Goal: Task Accomplishment & Management: Use online tool/utility

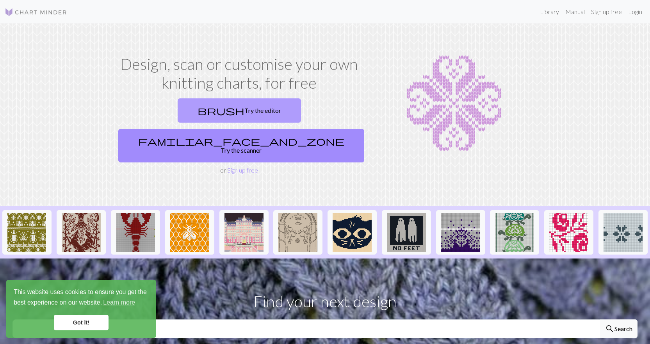
click at [180, 116] on link "brush Try the editor" at bounding box center [239, 110] width 123 height 24
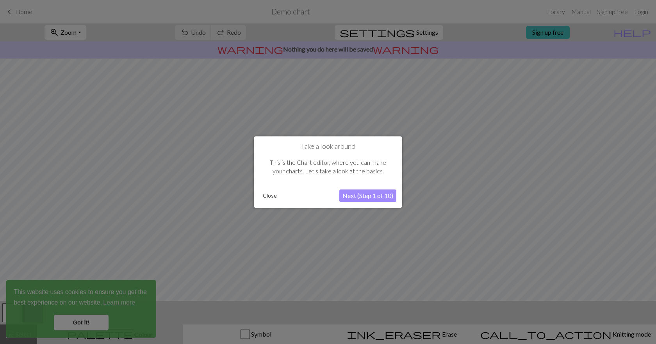
click at [257, 193] on div "Take a look around This is the Chart editor, where you can make your charts. Le…" at bounding box center [328, 171] width 148 height 71
click at [265, 194] on button "Close" at bounding box center [270, 196] width 20 height 12
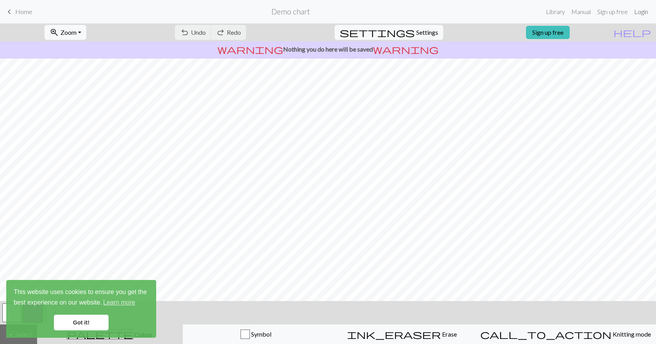
click at [638, 14] on link "Login" at bounding box center [641, 12] width 20 height 16
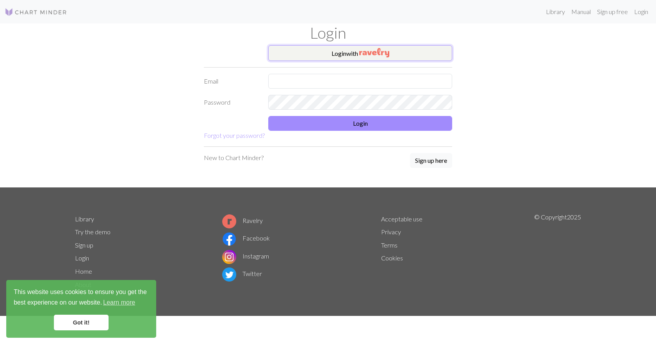
click at [353, 52] on button "Login with" at bounding box center [360, 53] width 184 height 16
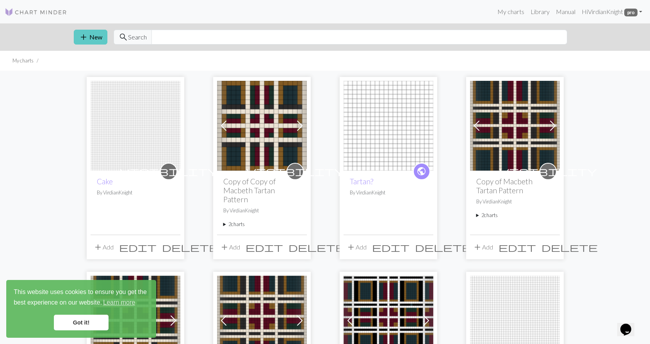
click at [80, 39] on span "add" at bounding box center [83, 37] width 9 height 11
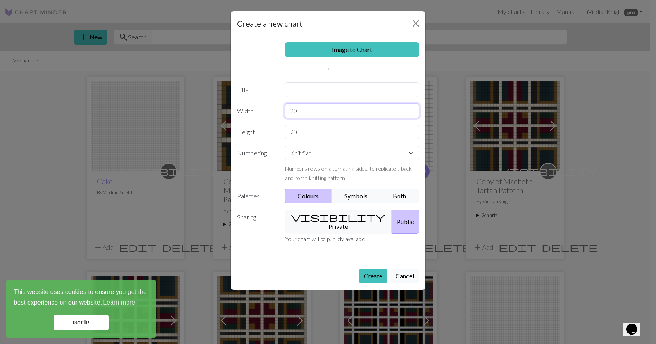
drag, startPoint x: 313, startPoint y: 113, endPoint x: 287, endPoint y: 103, distance: 27.8
click at [287, 103] on input "20" at bounding box center [352, 110] width 134 height 15
type input "61"
drag, startPoint x: 307, startPoint y: 126, endPoint x: 272, endPoint y: 125, distance: 34.8
click at [272, 125] on div "Height 20" at bounding box center [327, 132] width 191 height 15
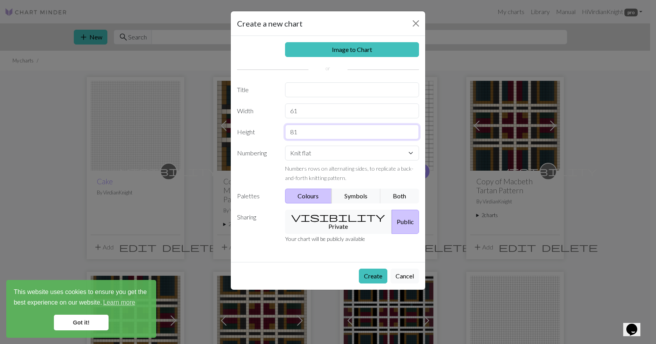
type input "81"
click at [302, 92] on input "text" at bounding box center [352, 89] width 134 height 15
type input "Unicorn"
click at [340, 219] on button "visibility Private" at bounding box center [338, 222] width 107 height 24
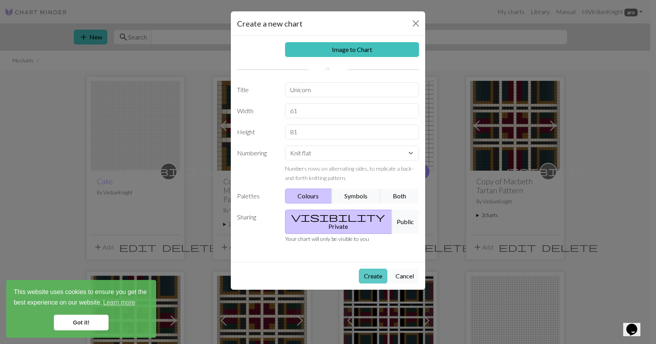
click at [374, 269] on button "Create" at bounding box center [373, 276] width 28 height 15
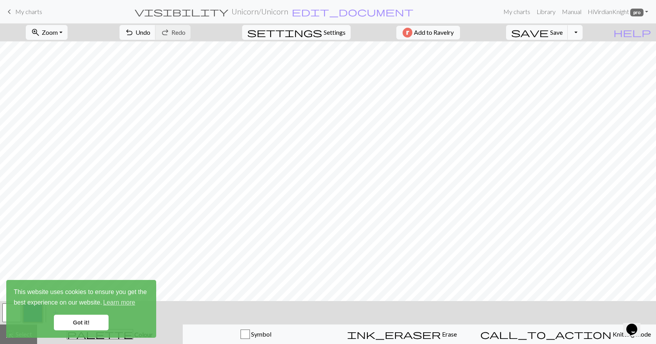
click at [582, 37] on button "Toggle Dropdown" at bounding box center [575, 32] width 15 height 15
click at [571, 63] on button "save_alt Download" at bounding box center [517, 62] width 129 height 12
click at [94, 324] on link "Got it!" at bounding box center [81, 323] width 55 height 16
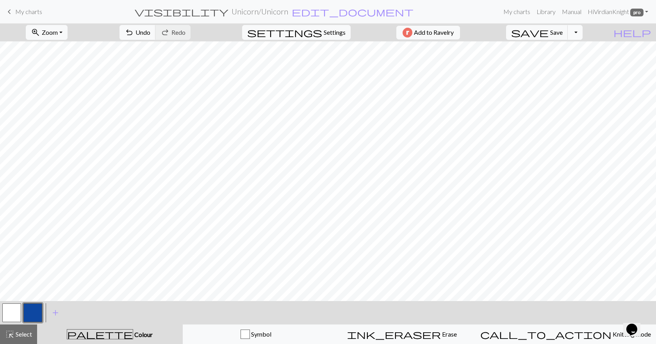
click at [582, 33] on button "Toggle Dropdown" at bounding box center [575, 32] width 15 height 15
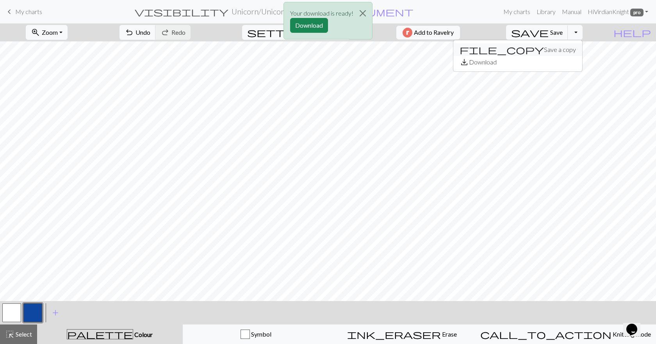
click at [565, 51] on button "file_copy Save a copy" at bounding box center [517, 49] width 129 height 12
click at [312, 25] on button "Download" at bounding box center [309, 25] width 38 height 15
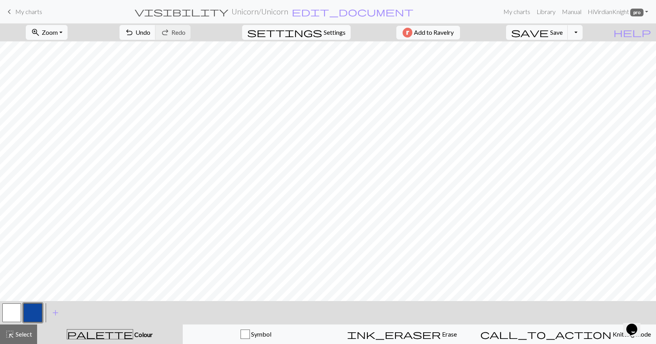
drag, startPoint x: 13, startPoint y: 10, endPoint x: 362, endPoint y: 31, distance: 349.3
click at [13, 10] on span "keyboard_arrow_left" at bounding box center [9, 11] width 9 height 11
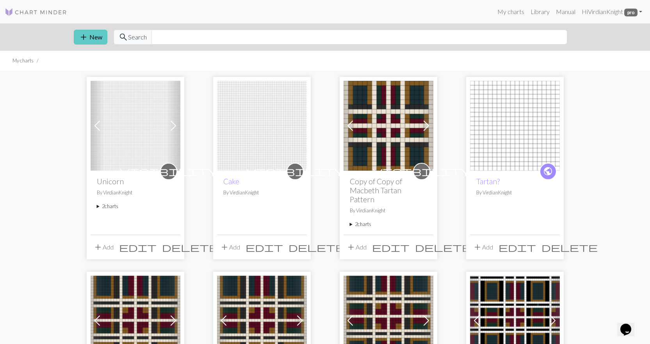
click at [92, 37] on button "add New" at bounding box center [91, 37] width 34 height 15
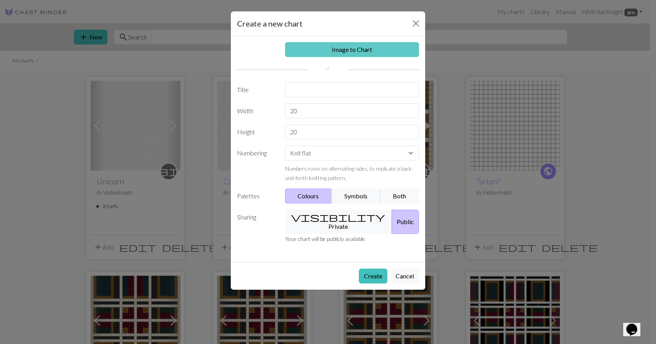
click at [329, 51] on link "Image to Chart" at bounding box center [352, 49] width 134 height 15
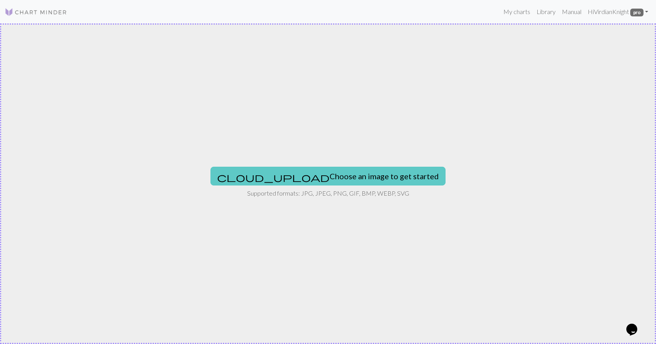
click at [344, 174] on button "cloud_upload Choose an image to get started" at bounding box center [327, 176] width 235 height 19
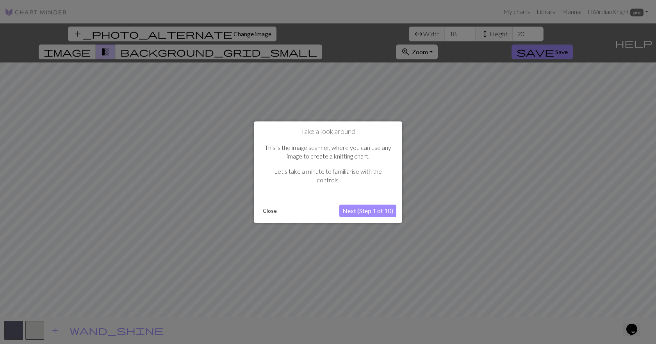
click at [370, 210] on button "Next (Step 1 of 10)" at bounding box center [367, 211] width 57 height 12
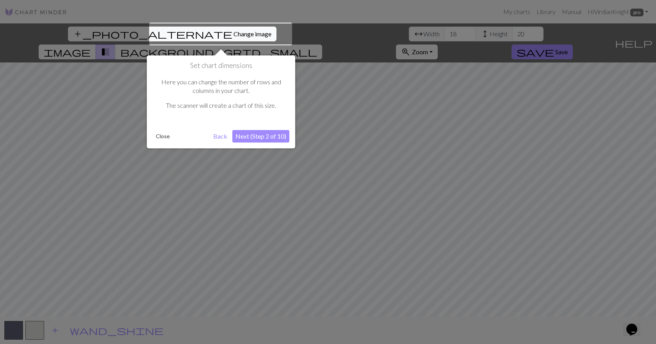
click at [214, 135] on button "Back" at bounding box center [220, 136] width 20 height 12
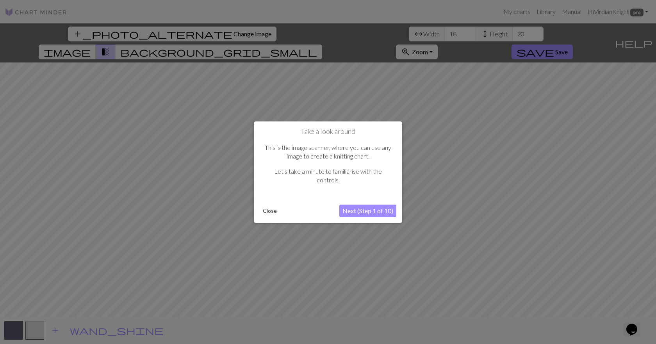
click at [269, 210] on button "Close" at bounding box center [270, 211] width 20 height 12
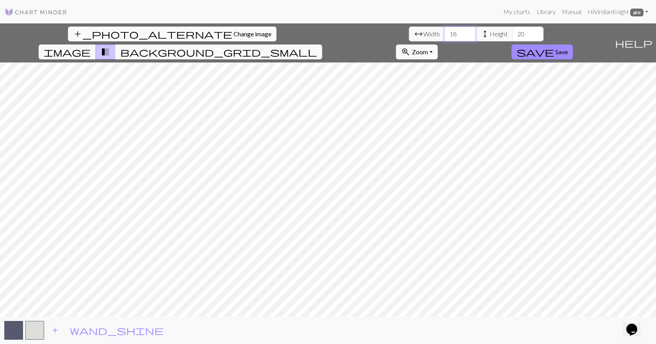
drag, startPoint x: 204, startPoint y: 32, endPoint x: 185, endPoint y: 34, distance: 18.8
click at [409, 34] on div "arrow_range Width 18 height Height 20" at bounding box center [476, 34] width 135 height 15
type input "61"
drag, startPoint x: 262, startPoint y: 36, endPoint x: 232, endPoint y: 37, distance: 30.9
click at [409, 37] on div "arrow_range Width 61 height Height 20" at bounding box center [476, 34] width 135 height 15
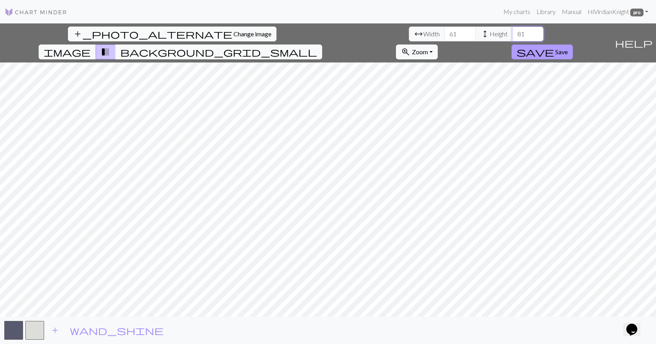
type input "81"
click at [554, 46] on span "save" at bounding box center [535, 51] width 37 height 11
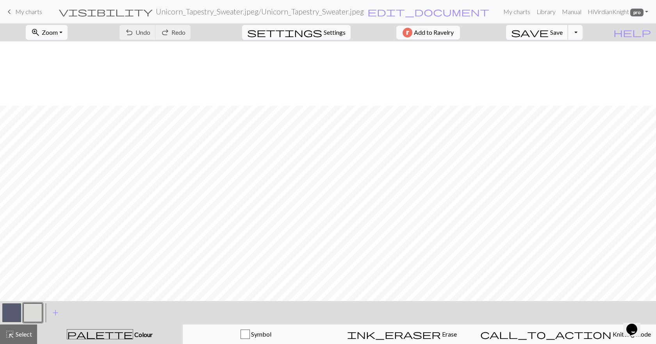
scroll to position [78, 0]
click at [68, 30] on button "zoom_in Zoom Zoom" at bounding box center [47, 32] width 42 height 15
click at [59, 52] on button "Fit all" at bounding box center [57, 49] width 62 height 12
click at [180, 32] on div "undo Undo Undo redo Redo Redo" at bounding box center [155, 32] width 83 height 18
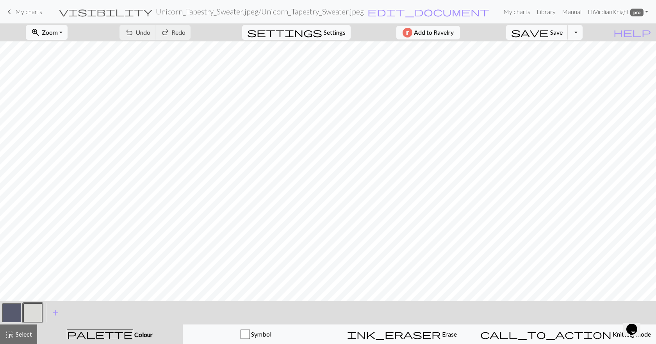
click at [29, 11] on span "My charts" at bounding box center [28, 11] width 27 height 7
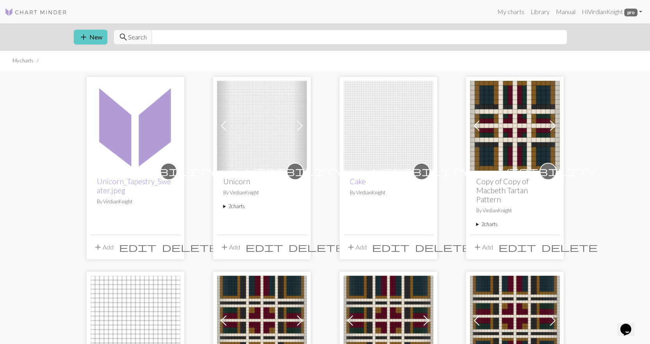
click at [94, 35] on button "add New" at bounding box center [91, 37] width 34 height 15
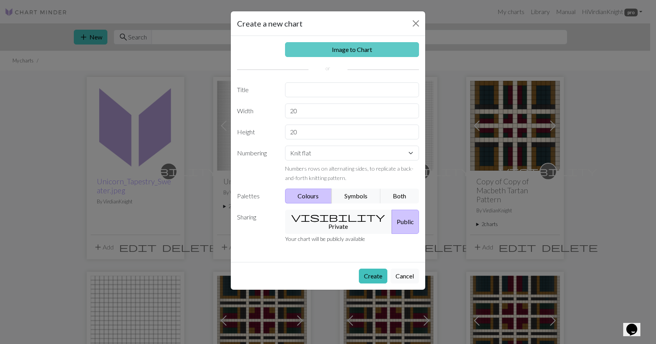
click at [344, 48] on link "Image to Chart" at bounding box center [352, 49] width 134 height 15
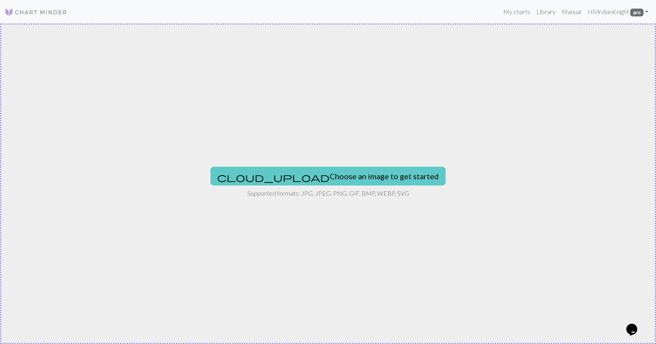
click at [292, 174] on button "cloud_upload Choose an image to get started" at bounding box center [327, 176] width 235 height 19
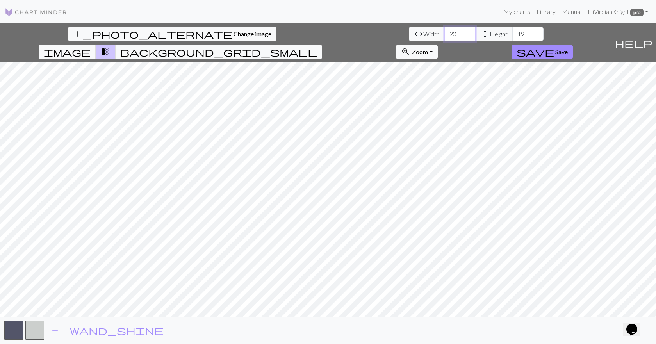
click at [444, 33] on input "20" at bounding box center [459, 34] width 31 height 15
click at [463, 318] on div "add_photo_alternate Change image arrow_range Width 20 height Height 19 image tr…" at bounding box center [328, 183] width 656 height 321
drag, startPoint x: 204, startPoint y: 34, endPoint x: 189, endPoint y: 34, distance: 14.9
click at [444, 34] on input "20" at bounding box center [459, 34] width 31 height 15
type input "61"
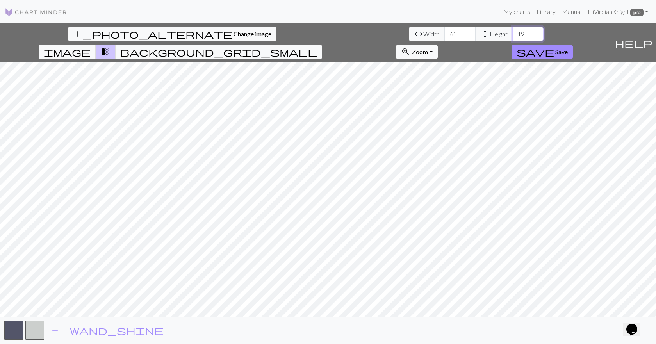
drag, startPoint x: 265, startPoint y: 34, endPoint x: 242, endPoint y: 37, distance: 23.6
click at [409, 37] on div "arrow_range Width 61 height Height 19" at bounding box center [476, 34] width 135 height 15
type input "81"
click at [410, 46] on span "zoom_in" at bounding box center [405, 51] width 9 height 11
click at [458, 132] on button "150%" at bounding box center [427, 138] width 62 height 12
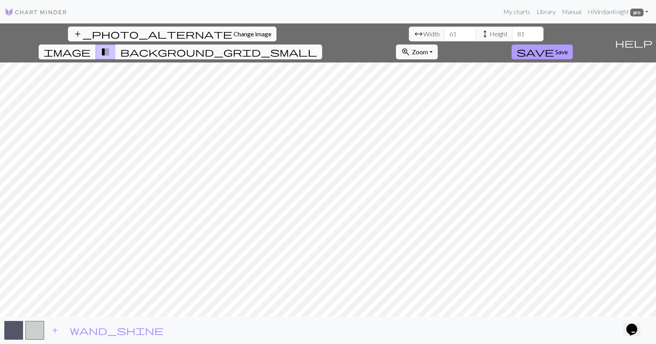
click at [554, 46] on span "save" at bounding box center [535, 51] width 37 height 11
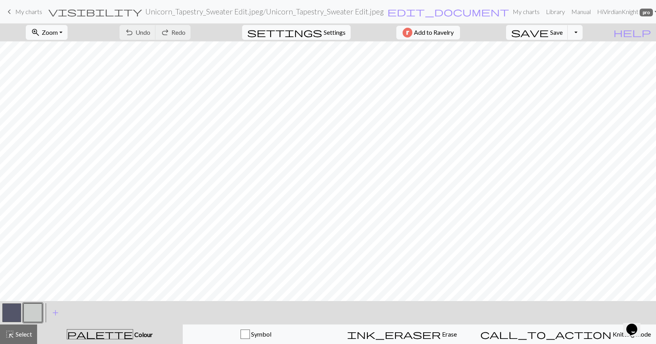
click at [11, 317] on button "button" at bounding box center [11, 312] width 19 height 19
click at [11, 316] on button "button" at bounding box center [11, 312] width 19 height 19
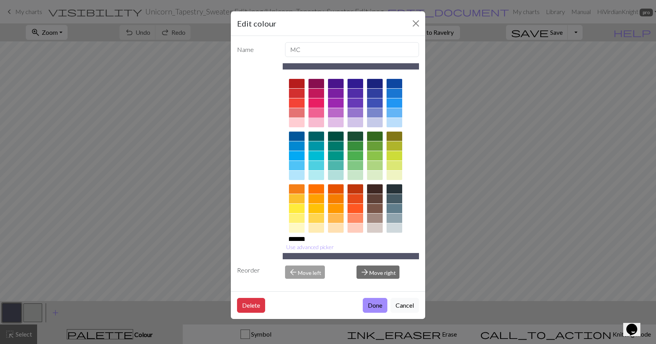
click at [320, 112] on div at bounding box center [316, 112] width 16 height 9
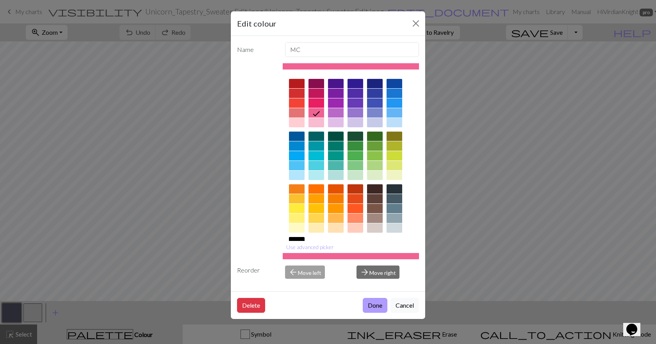
click at [378, 305] on button "Done" at bounding box center [375, 305] width 25 height 15
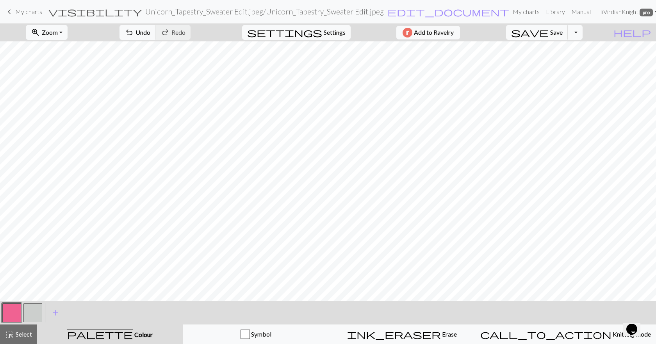
click at [13, 313] on button "button" at bounding box center [11, 312] width 19 height 19
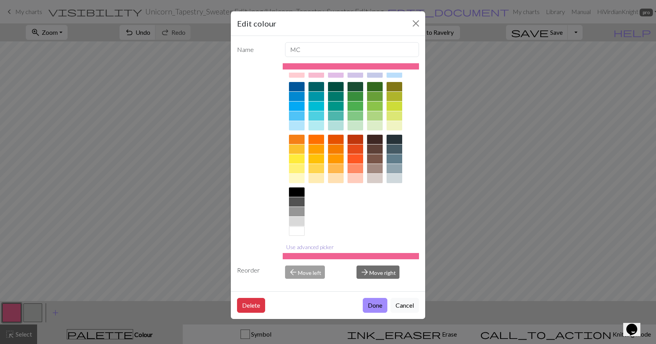
scroll to position [53, 0]
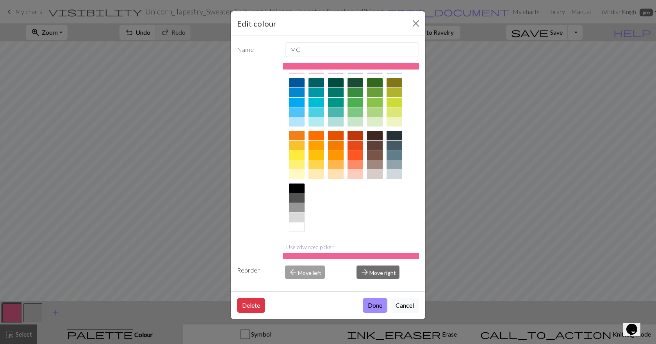
click at [325, 252] on button "Use advanced picker" at bounding box center [310, 247] width 55 height 12
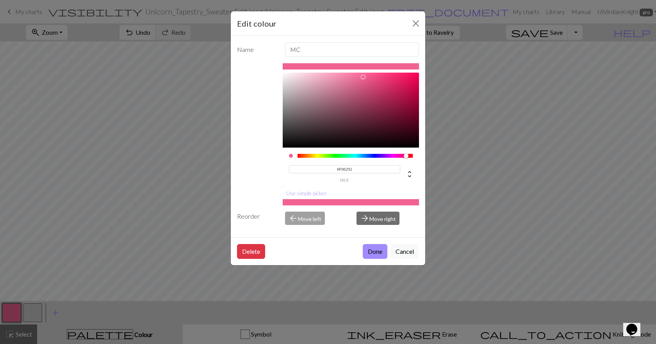
click at [399, 66] on div at bounding box center [351, 66] width 137 height 6
click at [404, 69] on div at bounding box center [351, 66] width 137 height 6
click at [402, 250] on button "Cancel" at bounding box center [404, 251] width 28 height 15
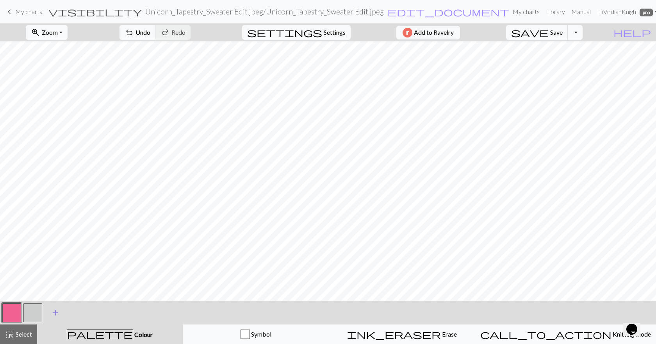
click at [60, 312] on button "add Add a colour" at bounding box center [56, 313] width 20 height 20
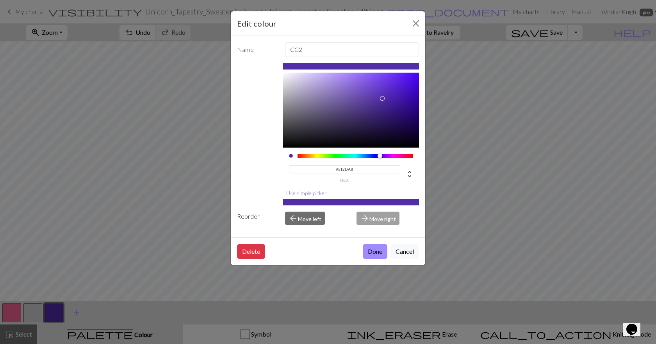
click at [319, 194] on button "Use simple picker" at bounding box center [307, 193] width 48 height 12
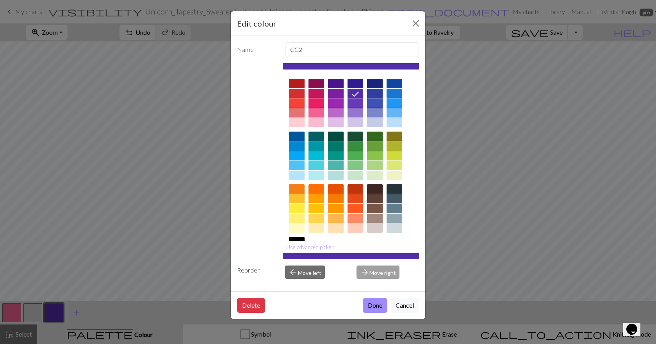
click at [377, 157] on div at bounding box center [375, 155] width 16 height 9
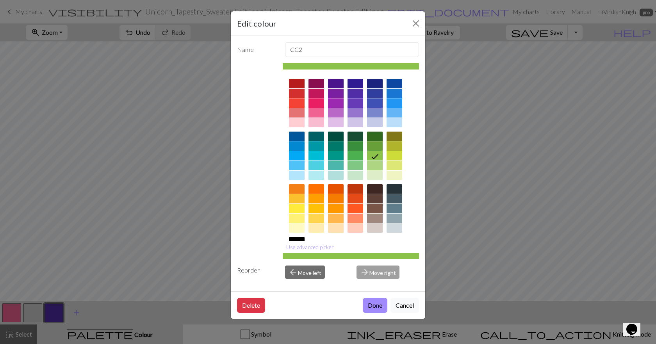
click at [376, 164] on div at bounding box center [375, 165] width 16 height 9
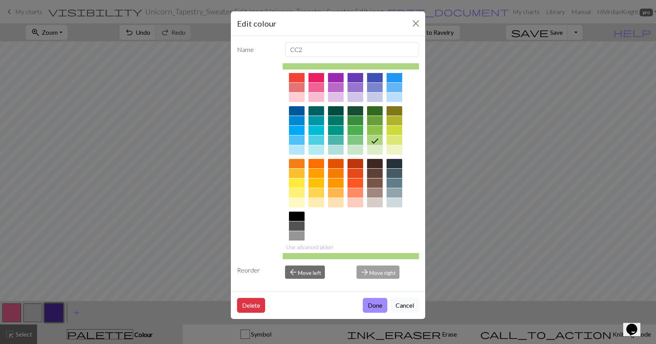
scroll to position [53, 0]
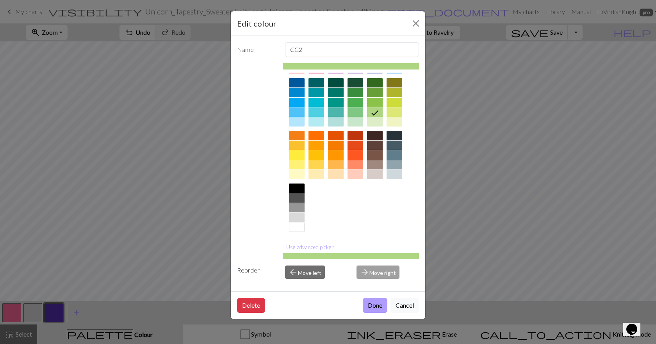
click at [378, 304] on button "Done" at bounding box center [375, 305] width 25 height 15
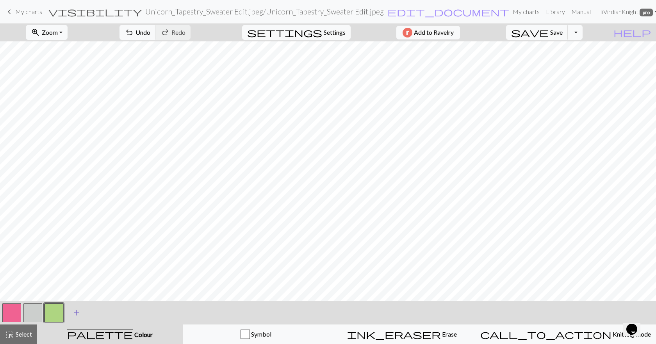
click at [73, 308] on span "add" at bounding box center [76, 312] width 9 height 11
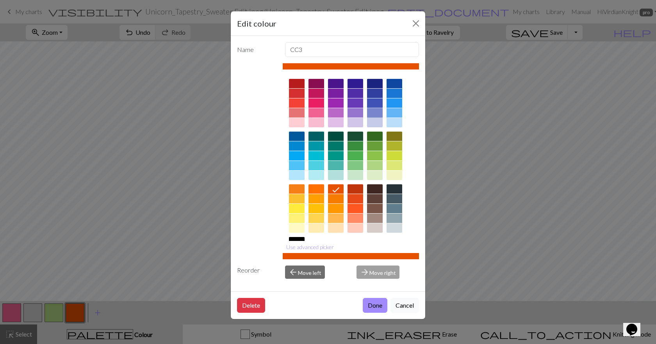
click at [368, 113] on div at bounding box center [375, 112] width 16 height 9
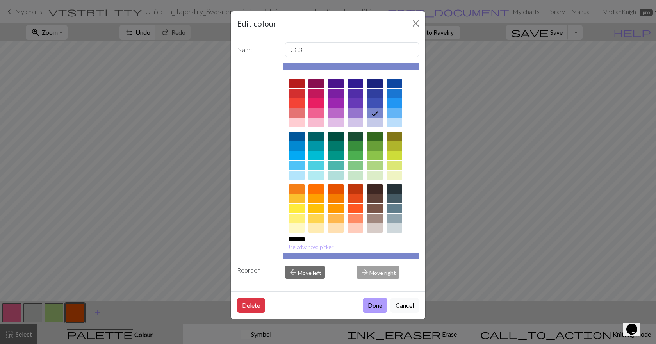
click at [378, 306] on button "Done" at bounding box center [375, 305] width 25 height 15
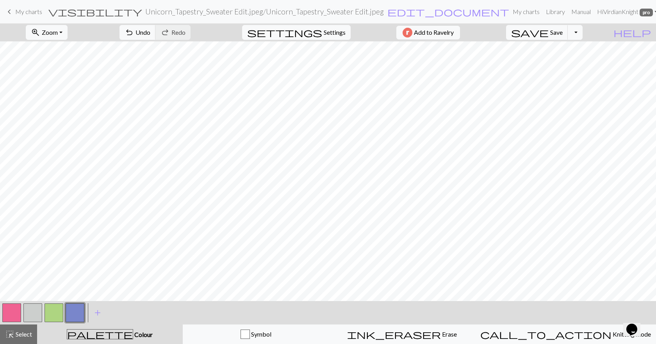
click at [30, 310] on button "button" at bounding box center [32, 312] width 19 height 19
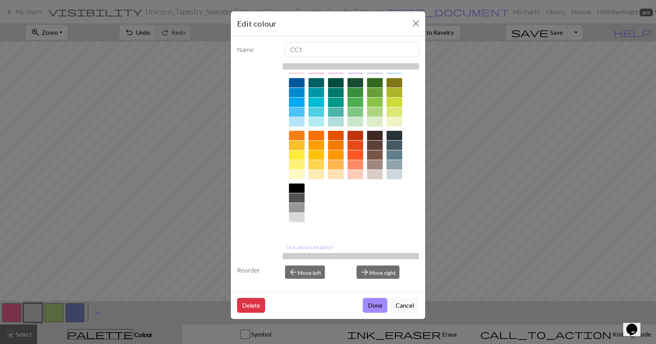
click at [301, 226] on div at bounding box center [297, 227] width 16 height 9
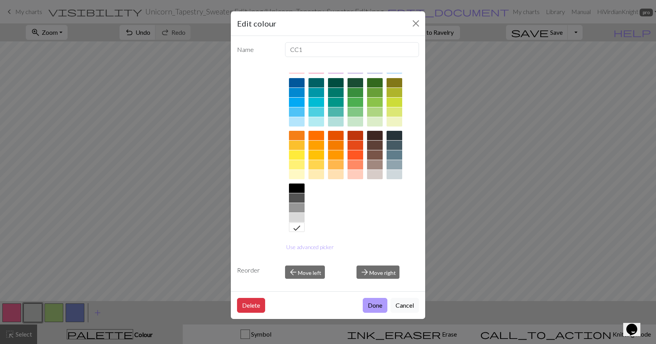
click at [368, 306] on button "Done" at bounding box center [375, 305] width 25 height 15
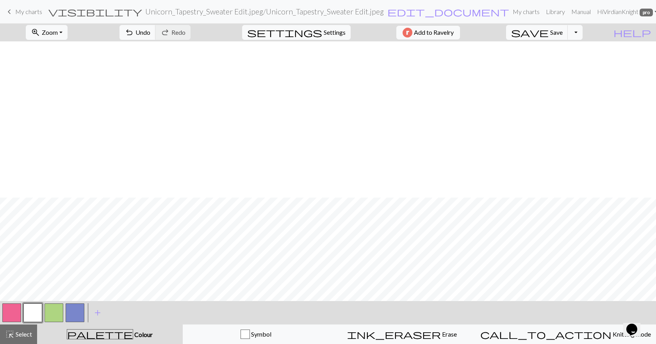
scroll to position [156, 0]
click at [82, 311] on button "button" at bounding box center [75, 312] width 19 height 19
click at [53, 314] on button "button" at bounding box center [54, 312] width 19 height 19
click at [38, 309] on button "button" at bounding box center [32, 312] width 19 height 19
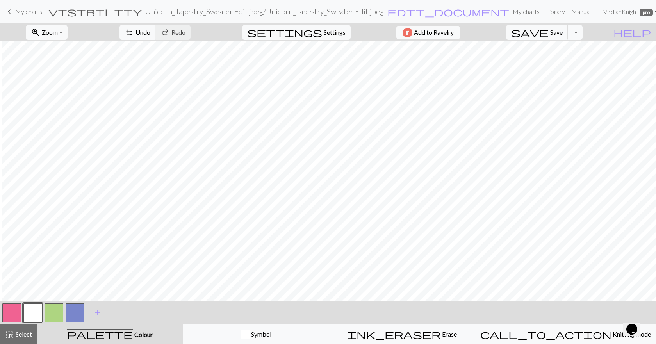
click at [58, 311] on button "button" at bounding box center [54, 312] width 19 height 19
click at [10, 310] on button "button" at bounding box center [11, 312] width 19 height 19
click at [52, 312] on button "button" at bounding box center [54, 312] width 19 height 19
click at [14, 310] on button "button" at bounding box center [11, 312] width 19 height 19
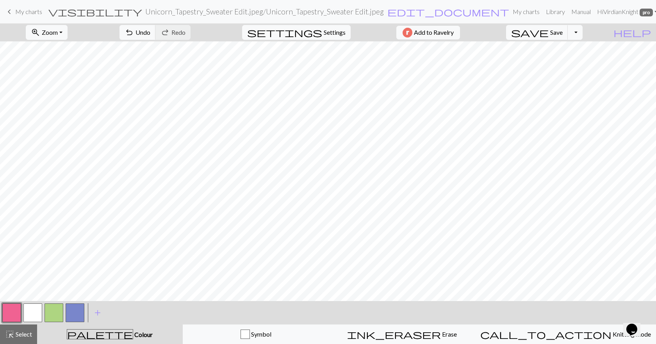
click at [53, 310] on button "button" at bounding box center [54, 312] width 19 height 19
click at [68, 311] on button "button" at bounding box center [75, 312] width 19 height 19
click at [61, 310] on button "button" at bounding box center [54, 312] width 19 height 19
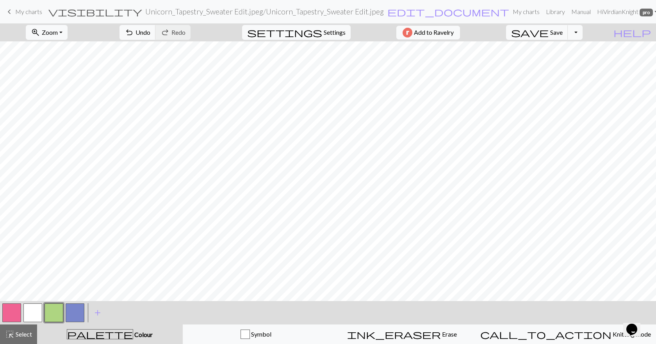
click at [73, 311] on button "button" at bounding box center [75, 312] width 19 height 19
click at [12, 308] on button "button" at bounding box center [11, 312] width 19 height 19
click at [82, 311] on button "button" at bounding box center [75, 312] width 19 height 19
click at [50, 306] on button "button" at bounding box center [54, 312] width 19 height 19
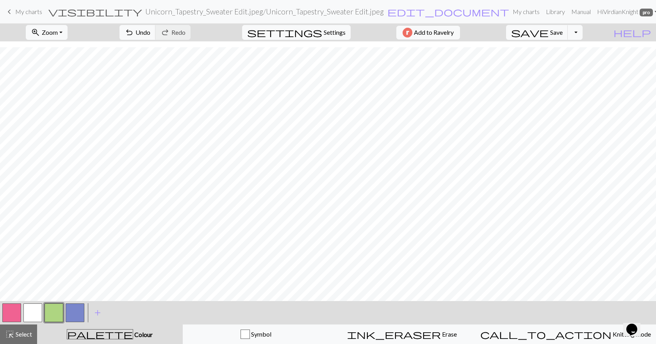
click at [77, 315] on button "button" at bounding box center [75, 312] width 19 height 19
click at [102, 306] on button "add Add a colour" at bounding box center [98, 313] width 20 height 20
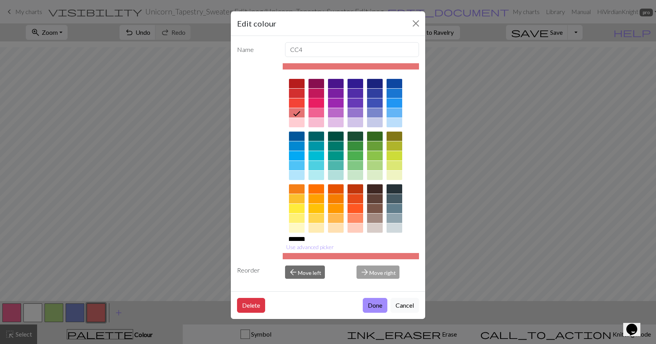
click at [317, 103] on div at bounding box center [316, 102] width 16 height 9
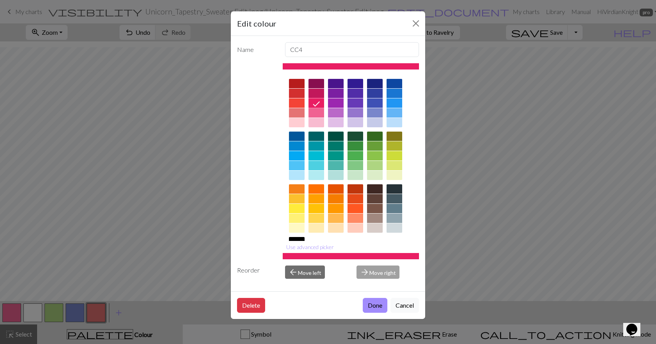
click at [314, 112] on div at bounding box center [316, 112] width 16 height 9
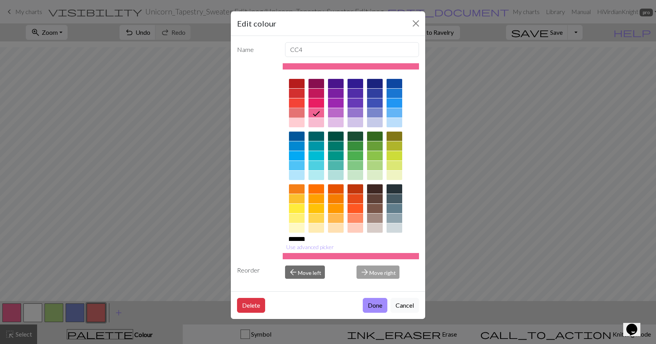
click at [301, 109] on div at bounding box center [297, 112] width 16 height 9
click at [377, 301] on button "Done" at bounding box center [375, 305] width 25 height 15
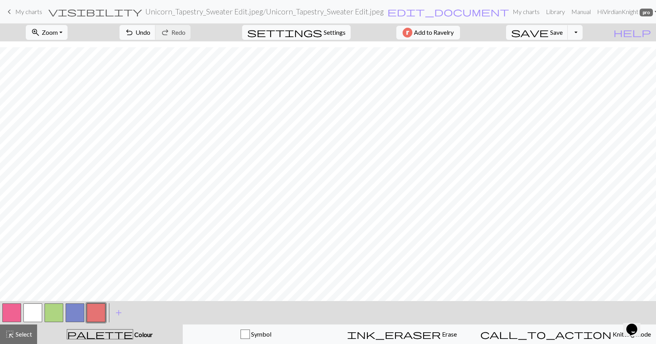
click at [20, 308] on button "button" at bounding box center [11, 312] width 19 height 19
click at [9, 313] on button "button" at bounding box center [11, 312] width 19 height 19
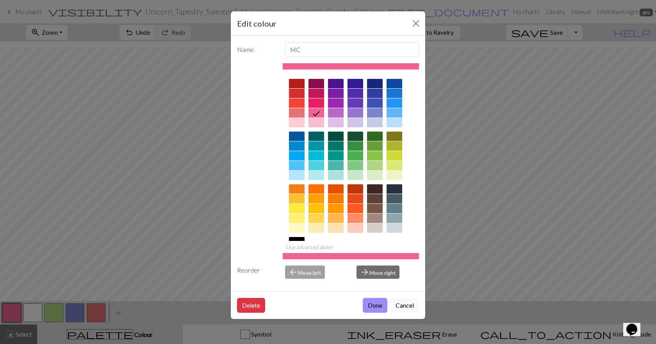
click at [321, 125] on div at bounding box center [316, 122] width 16 height 9
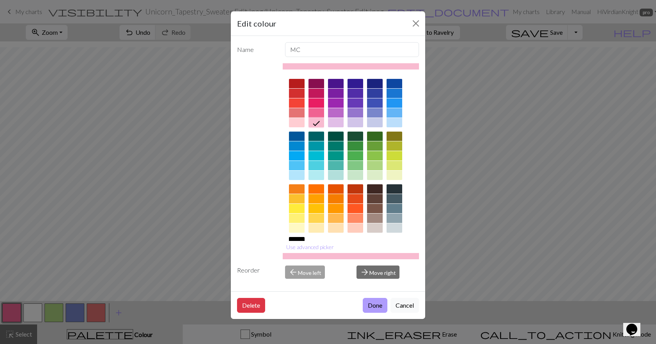
click at [372, 303] on button "Done" at bounding box center [375, 305] width 25 height 15
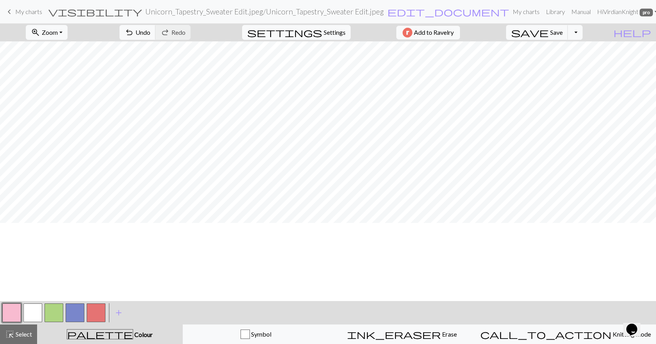
scroll to position [297, 37]
click at [98, 308] on button "button" at bounding box center [96, 312] width 19 height 19
click at [56, 308] on button "button" at bounding box center [54, 312] width 19 height 19
click at [336, 34] on span "Settings" at bounding box center [335, 32] width 22 height 9
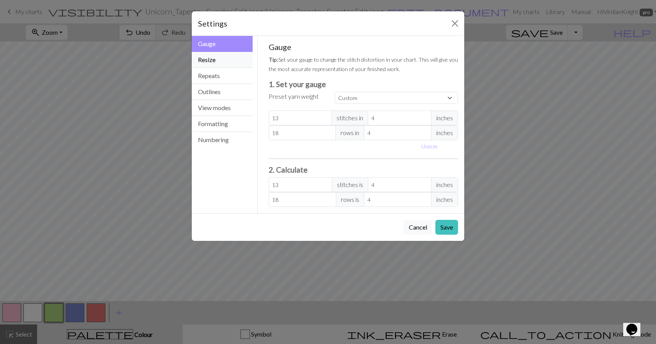
click at [217, 62] on button "Resize" at bounding box center [222, 60] width 61 height 16
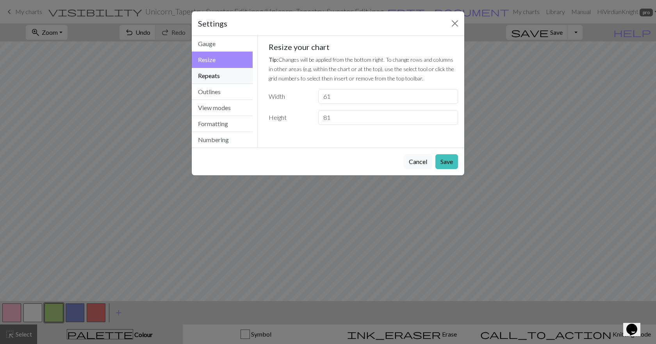
click at [217, 79] on button "Repeats" at bounding box center [222, 76] width 61 height 16
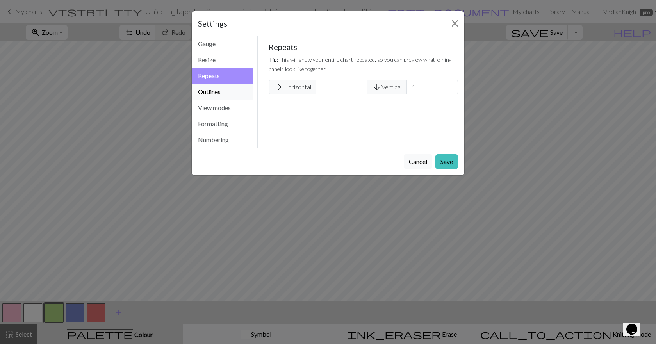
click at [216, 92] on button "Outlines" at bounding box center [222, 92] width 61 height 16
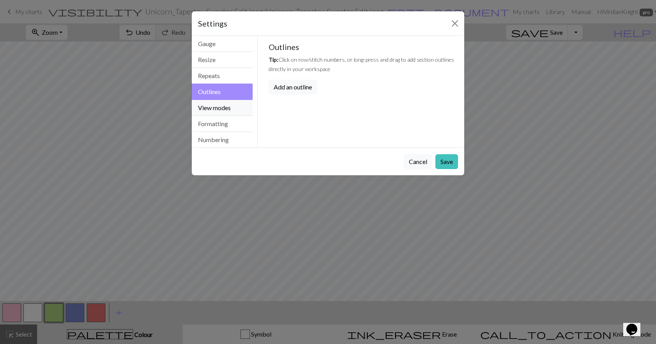
click at [215, 104] on button "View modes" at bounding box center [222, 108] width 61 height 16
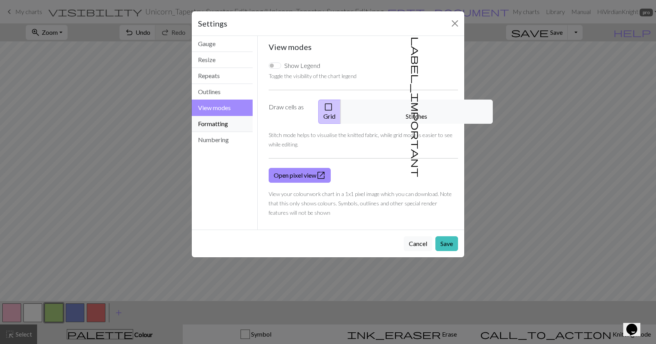
click at [215, 124] on button "Formatting" at bounding box center [222, 124] width 61 height 16
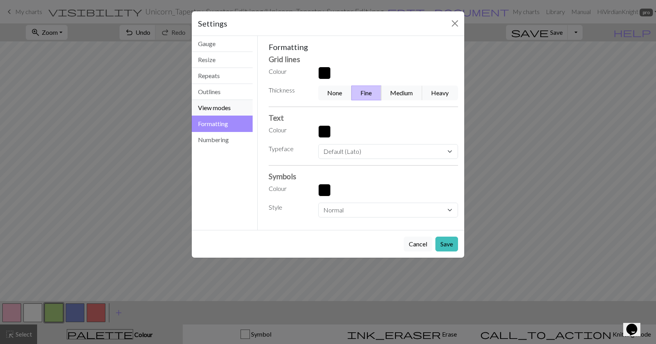
click at [221, 102] on button "View modes" at bounding box center [222, 108] width 61 height 16
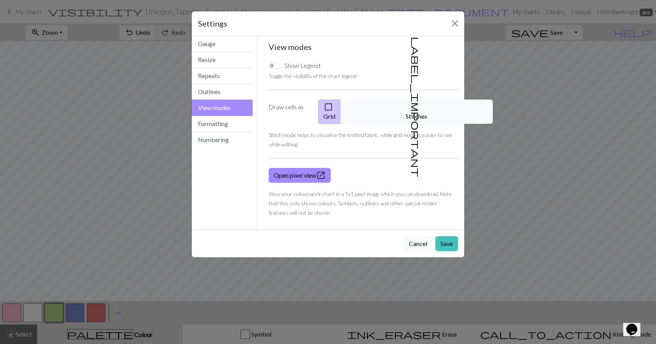
click at [422, 236] on button "Cancel" at bounding box center [418, 243] width 28 height 15
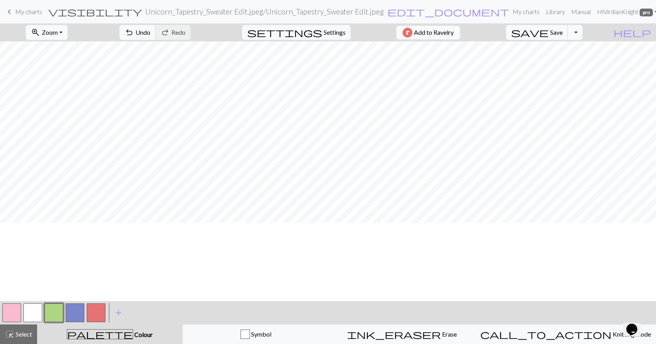
scroll to position [219, 37]
click at [72, 313] on button "button" at bounding box center [75, 312] width 19 height 19
click at [59, 306] on button "button" at bounding box center [54, 312] width 19 height 19
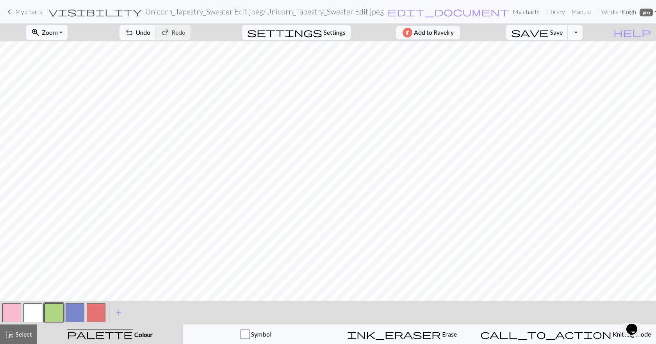
click at [66, 307] on button "button" at bounding box center [75, 312] width 19 height 19
click at [55, 315] on button "button" at bounding box center [54, 312] width 19 height 19
click at [101, 310] on button "button" at bounding box center [96, 312] width 19 height 19
click at [15, 312] on button "button" at bounding box center [11, 312] width 19 height 19
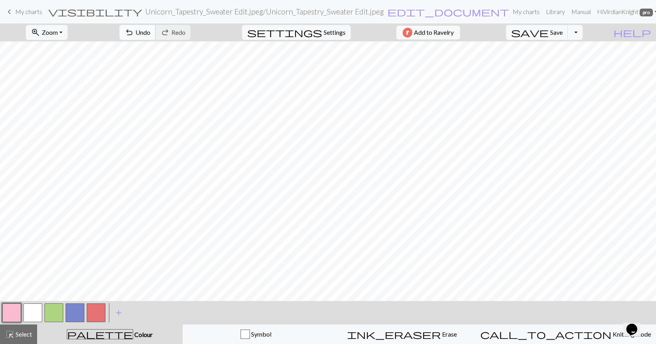
click at [150, 34] on span "Undo" at bounding box center [142, 31] width 15 height 7
click at [47, 313] on button "button" at bounding box center [54, 312] width 19 height 19
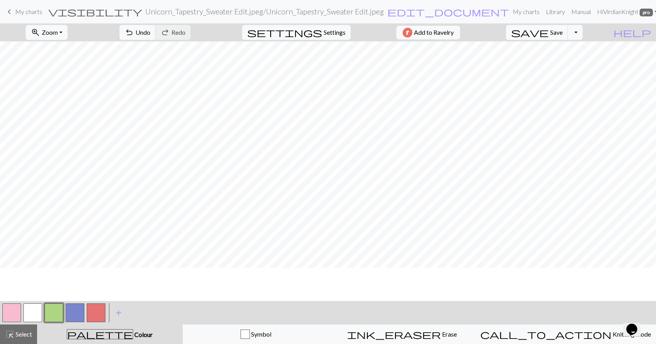
scroll to position [375, 37]
click at [56, 308] on button "button" at bounding box center [54, 312] width 19 height 19
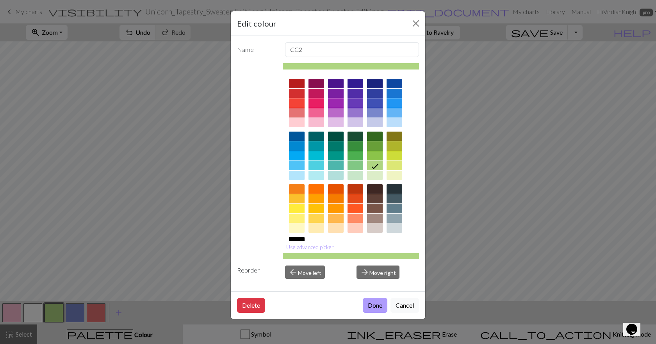
click at [366, 305] on button "Done" at bounding box center [375, 305] width 25 height 15
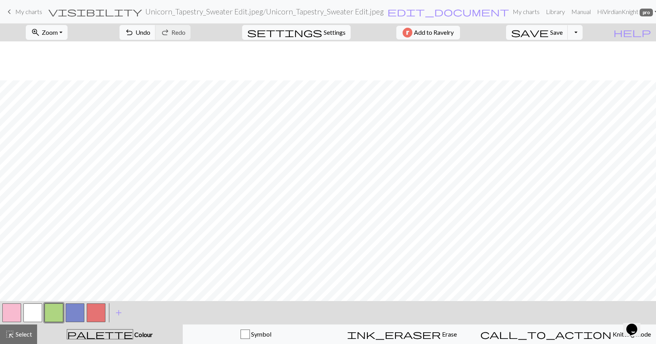
scroll to position [414, 37]
click at [58, 32] on span "Zoom" at bounding box center [50, 31] width 16 height 7
click at [62, 55] on button "Fit all" at bounding box center [57, 49] width 62 height 12
click at [326, 36] on span "Settings" at bounding box center [335, 32] width 22 height 9
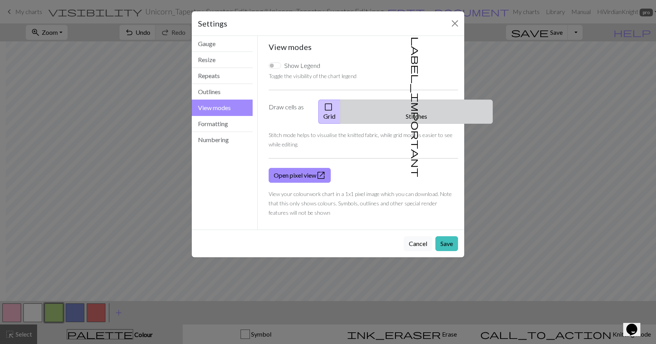
click at [410, 106] on span "label_important" at bounding box center [415, 107] width 11 height 141
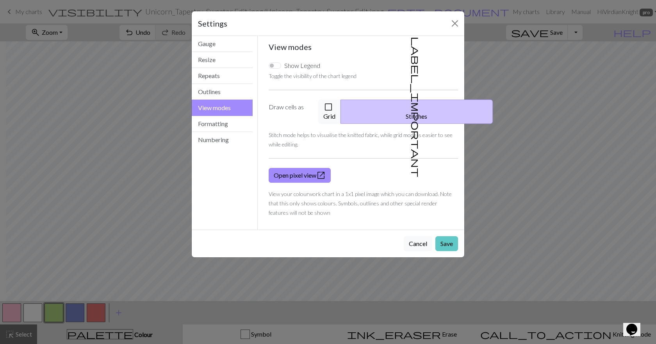
click at [451, 236] on button "Save" at bounding box center [446, 243] width 23 height 15
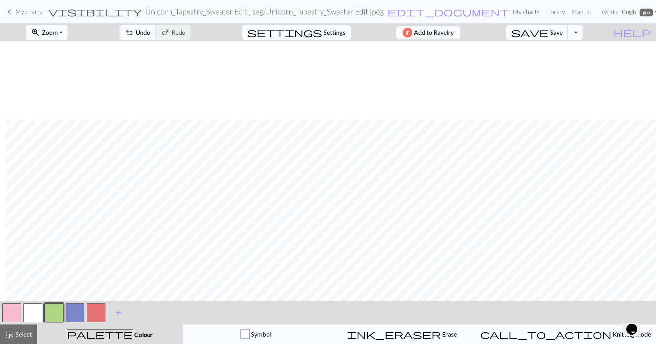
scroll to position [78, 6]
click at [324, 34] on span "Settings" at bounding box center [335, 32] width 22 height 9
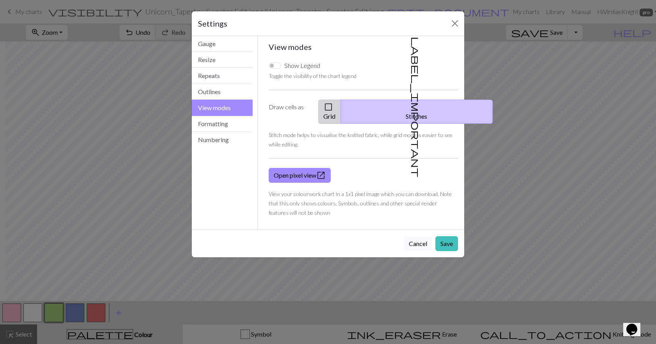
click at [341, 106] on button "check_box_outline_blank Grid" at bounding box center [329, 112] width 23 height 24
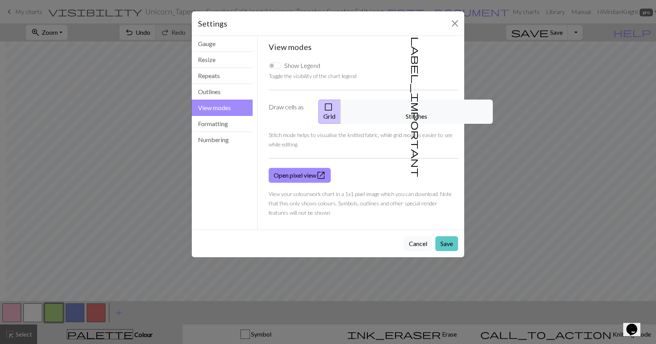
click at [445, 236] on button "Save" at bounding box center [446, 243] width 23 height 15
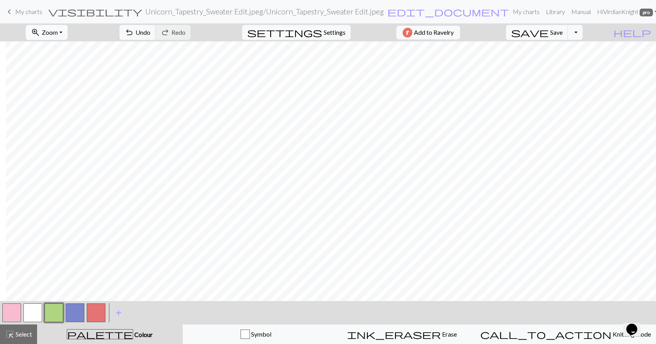
click at [58, 29] on button "zoom_in Zoom Zoom" at bounding box center [47, 32] width 42 height 15
click at [69, 102] on button "100%" at bounding box center [57, 106] width 62 height 12
click at [318, 34] on button "settings Settings" at bounding box center [296, 32] width 109 height 15
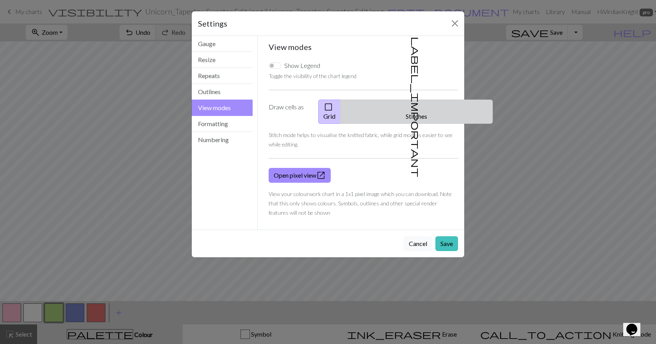
click at [402, 106] on button "label_important Stitches" at bounding box center [416, 112] width 152 height 24
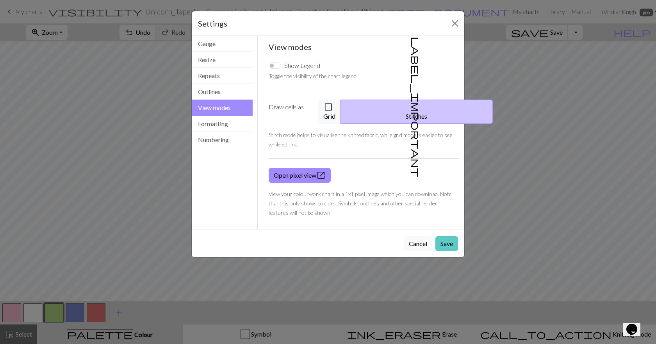
click at [450, 236] on button "Save" at bounding box center [446, 243] width 23 height 15
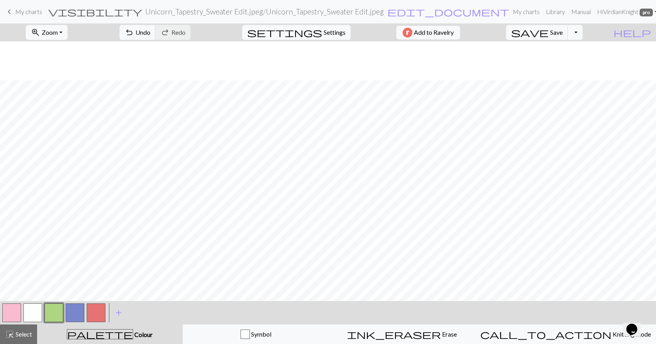
scroll to position [234, 6]
click at [58, 33] on span "Zoom" at bounding box center [50, 31] width 16 height 7
click at [62, 104] on button "100%" at bounding box center [57, 106] width 62 height 12
click at [55, 27] on button "zoom_in Zoom Zoom" at bounding box center [47, 32] width 42 height 15
click at [57, 47] on button "Fit all" at bounding box center [57, 49] width 62 height 12
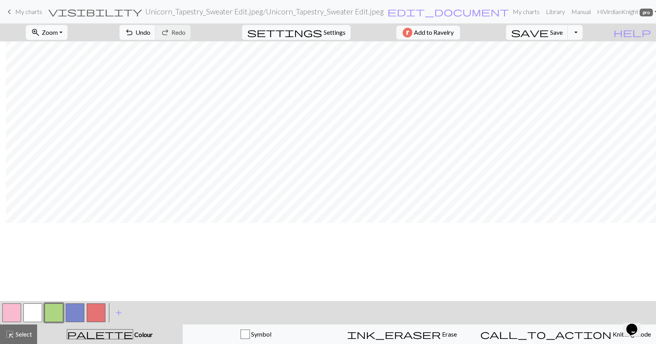
scroll to position [0, 6]
click at [102, 313] on button "button" at bounding box center [96, 312] width 19 height 19
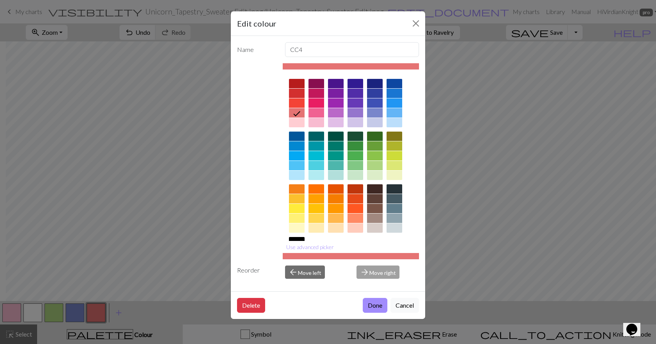
click at [360, 112] on div at bounding box center [355, 112] width 16 height 9
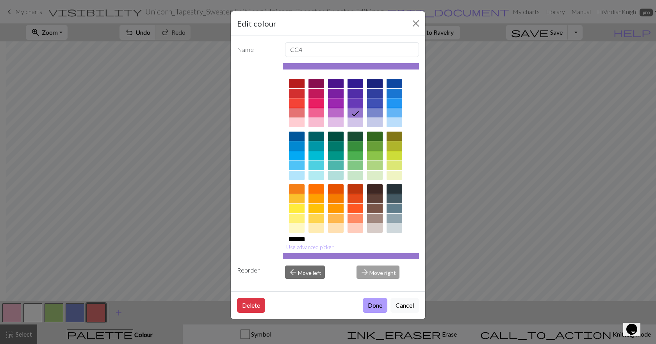
click at [374, 306] on button "Done" at bounding box center [375, 305] width 25 height 15
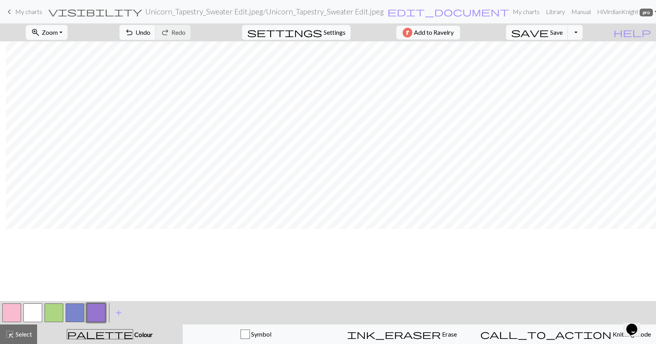
scroll to position [12, 6]
click at [39, 307] on button "button" at bounding box center [32, 312] width 19 height 19
click at [38, 317] on button "button" at bounding box center [32, 312] width 19 height 19
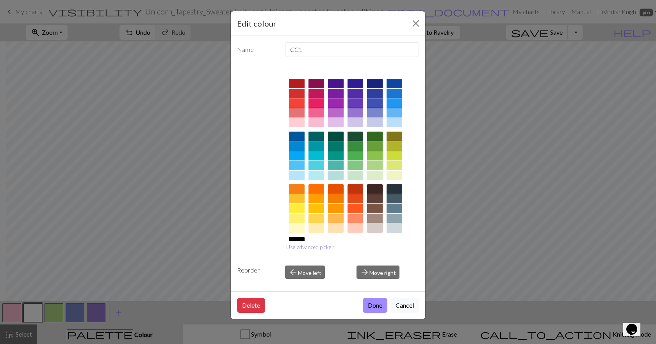
click at [322, 249] on button "Use advanced picker" at bounding box center [310, 247] width 55 height 12
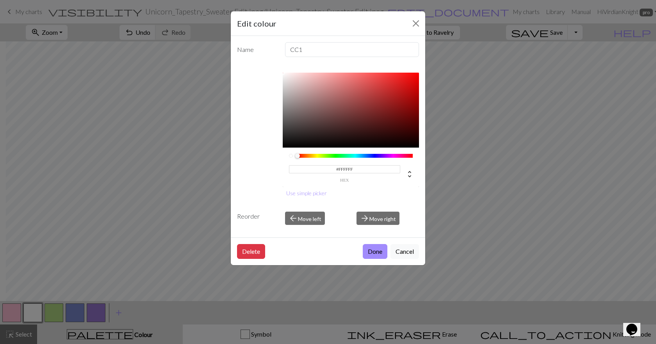
drag, startPoint x: 360, startPoint y: 166, endPoint x: 338, endPoint y: 171, distance: 22.8
click at [338, 171] on input "#FFFFFF" at bounding box center [345, 169] width 112 height 8
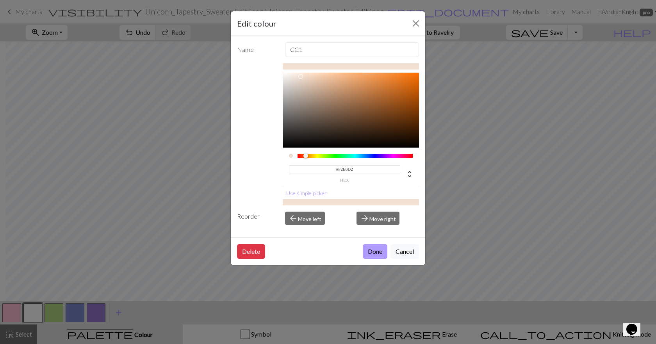
type input "#F2E0D2"
click at [374, 250] on button "Done" at bounding box center [375, 251] width 25 height 15
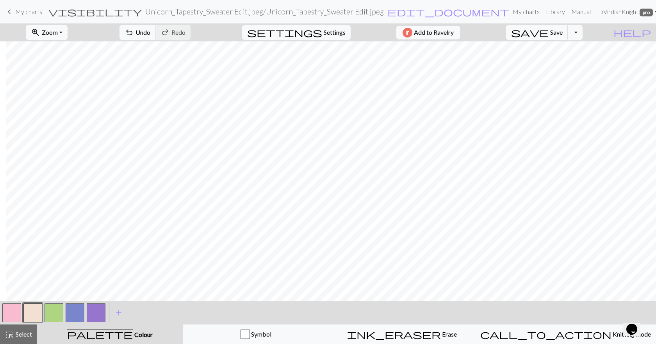
click at [15, 311] on button "button" at bounding box center [11, 312] width 19 height 19
click at [16, 310] on button "button" at bounding box center [11, 312] width 19 height 19
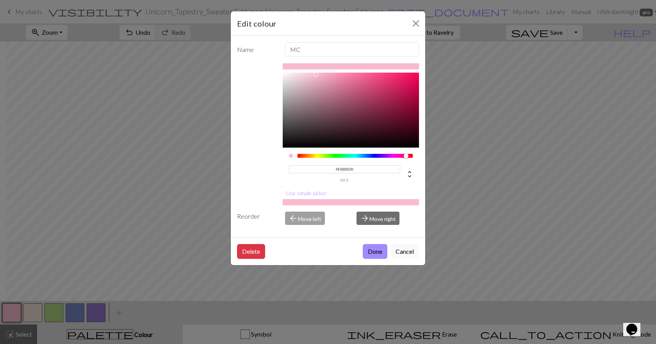
drag, startPoint x: 355, startPoint y: 171, endPoint x: 336, endPoint y: 169, distance: 18.8
click at [336, 169] on input "#F8BBD0" at bounding box center [345, 169] width 112 height 8
type input "f"
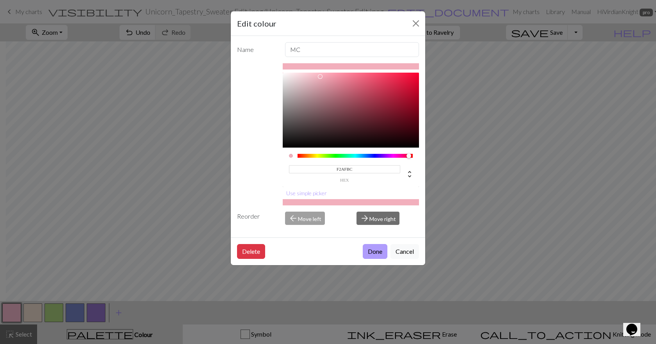
type input "#F2AFBC"
click at [376, 249] on button "Done" at bounding box center [375, 251] width 25 height 15
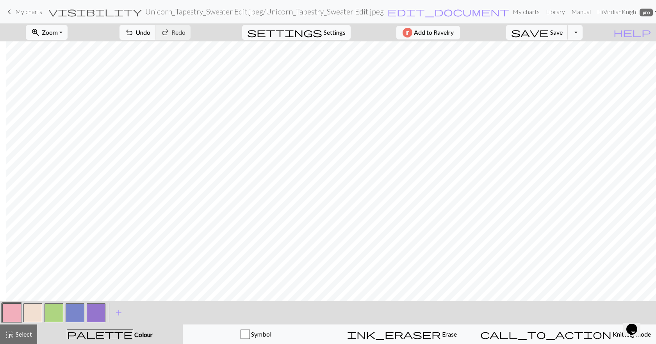
click at [57, 309] on button "button" at bounding box center [54, 312] width 19 height 19
click at [58, 309] on button "button" at bounding box center [54, 312] width 19 height 19
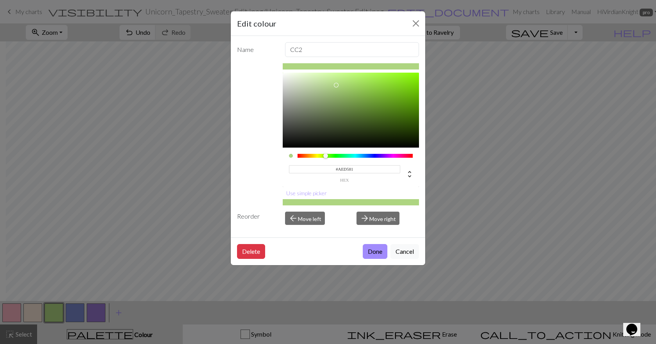
drag, startPoint x: 361, startPoint y: 168, endPoint x: 339, endPoint y: 169, distance: 21.9
click at [339, 169] on input "#AED581" at bounding box center [345, 169] width 112 height 8
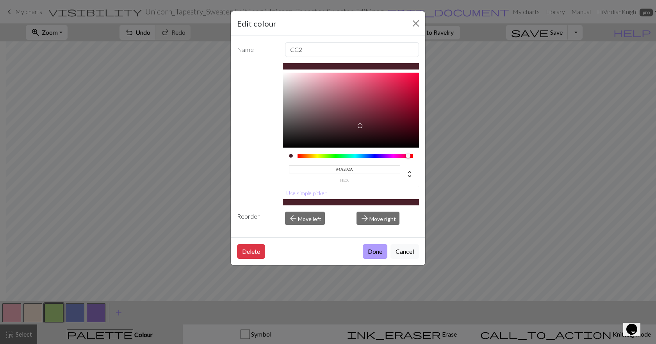
type input "#4A202A"
click at [374, 255] on button "Done" at bounding box center [375, 251] width 25 height 15
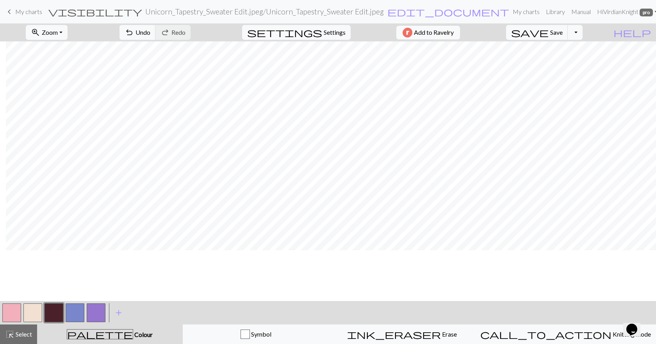
scroll to position [0, 6]
click at [96, 306] on button "button" at bounding box center [96, 312] width 19 height 19
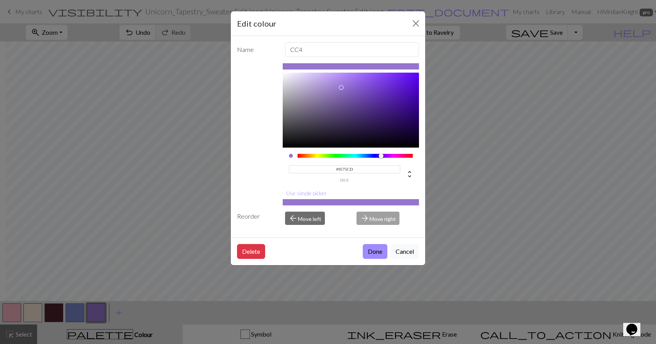
drag, startPoint x: 343, startPoint y: 167, endPoint x: 335, endPoint y: 168, distance: 8.7
click at [335, 168] on input "#9575CD" at bounding box center [345, 169] width 112 height 8
click at [338, 167] on input "9EI82B" at bounding box center [345, 169] width 112 height 8
click at [358, 169] on input "#9EI82B" at bounding box center [345, 169] width 112 height 8
click at [346, 171] on input "#9EI82B" at bounding box center [345, 169] width 112 height 8
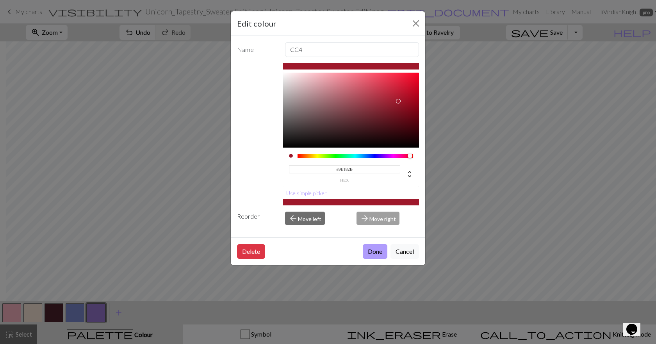
type input "#9E182B"
click at [372, 247] on button "Done" at bounding box center [375, 251] width 25 height 15
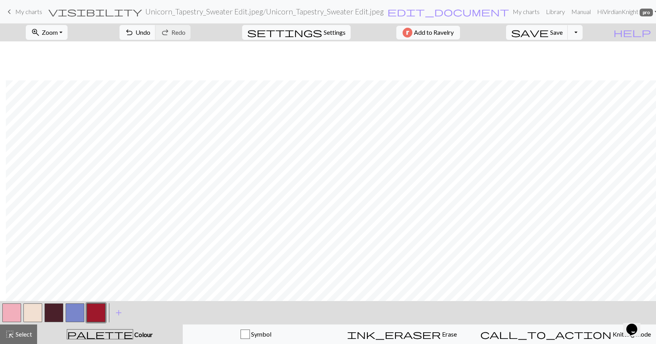
scroll to position [39, 6]
click at [75, 313] on button "button" at bounding box center [75, 312] width 19 height 19
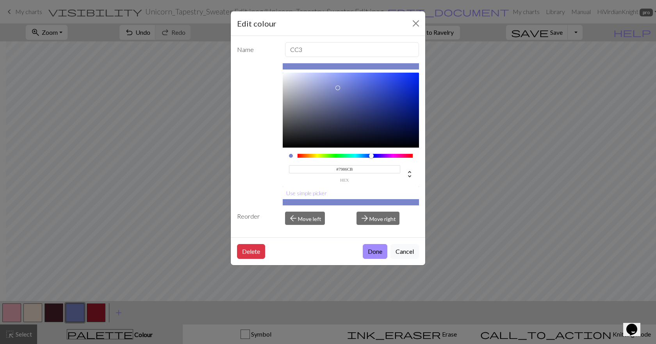
drag, startPoint x: 343, startPoint y: 170, endPoint x: 333, endPoint y: 172, distance: 10.3
click at [333, 172] on input "#7986CB" at bounding box center [345, 169] width 112 height 8
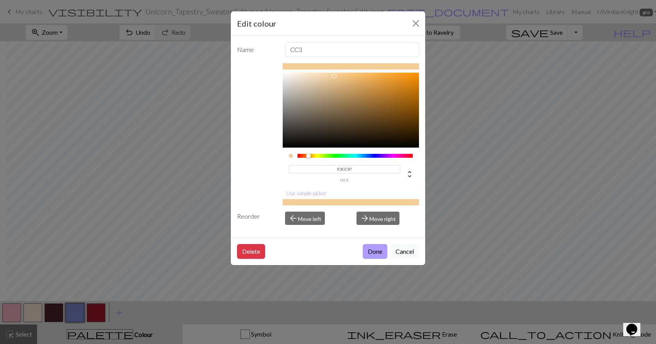
type input "#F3CC97"
click at [374, 253] on button "Done" at bounding box center [375, 251] width 25 height 15
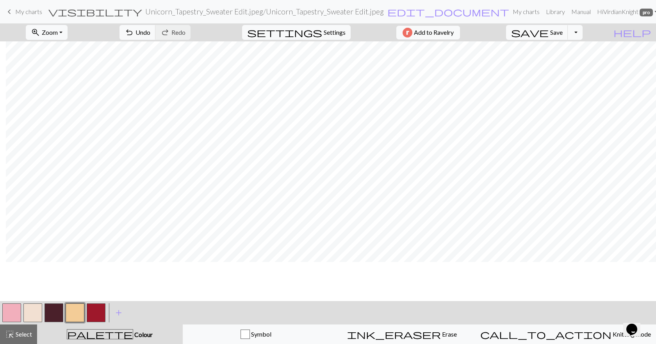
scroll to position [0, 6]
click at [96, 312] on button "button" at bounding box center [96, 312] width 19 height 19
click at [98, 314] on button "button" at bounding box center [96, 312] width 19 height 19
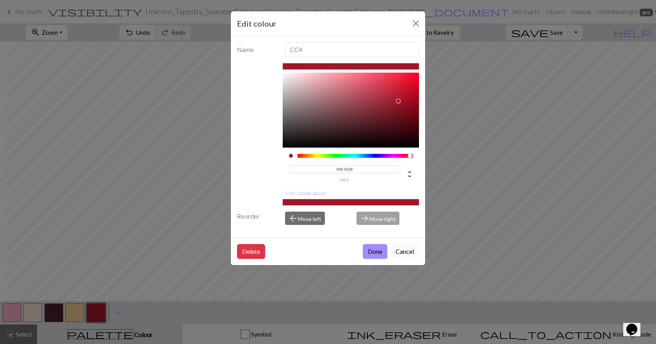
drag, startPoint x: 351, startPoint y: 169, endPoint x: 334, endPoint y: 170, distance: 17.6
click at [334, 170] on input "#9E182B" at bounding box center [345, 169] width 112 height 8
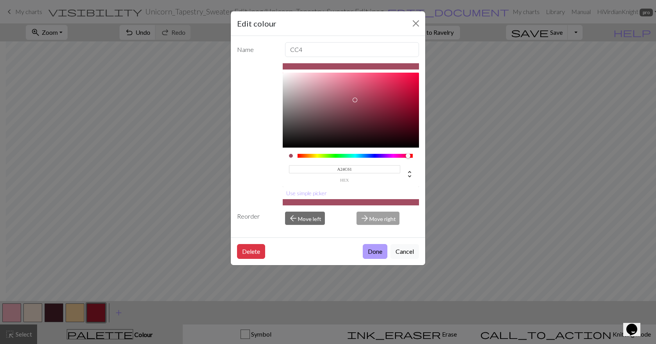
type input "#A24C61"
click at [378, 255] on button "Done" at bounding box center [375, 251] width 25 height 15
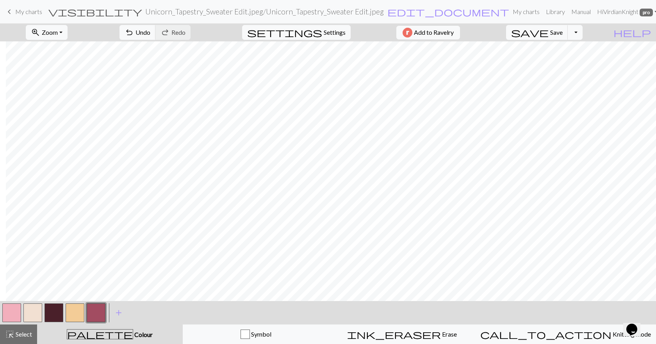
click at [52, 309] on button "button" at bounding box center [54, 312] width 19 height 19
click at [54, 308] on button "button" at bounding box center [54, 312] width 19 height 19
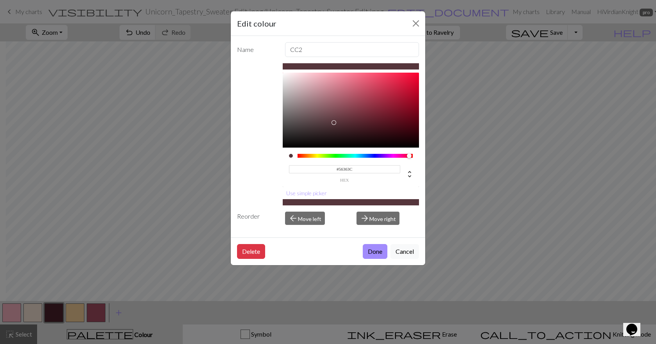
type input "#58373D"
drag, startPoint x: 360, startPoint y: 126, endPoint x: 334, endPoint y: 122, distance: 26.1
click at [334, 122] on div at bounding box center [333, 121] width 5 height 5
click at [372, 253] on button "Done" at bounding box center [375, 251] width 25 height 15
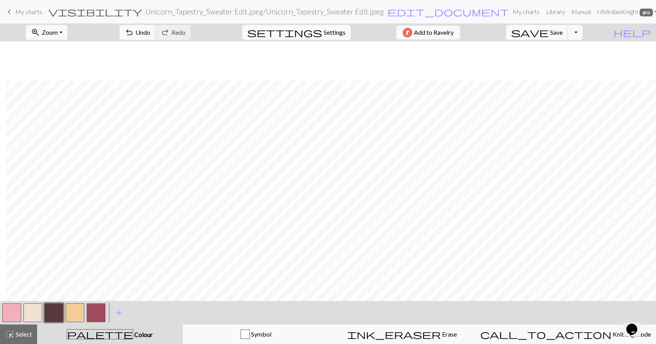
scroll to position [39, 6]
click at [60, 315] on button "button" at bounding box center [54, 312] width 19 height 19
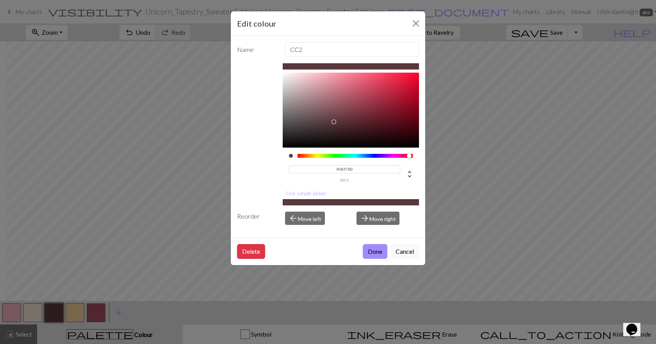
type input "#7E4D56"
click at [336, 110] on div at bounding box center [351, 110] width 137 height 75
click at [370, 252] on button "Done" at bounding box center [375, 251] width 25 height 15
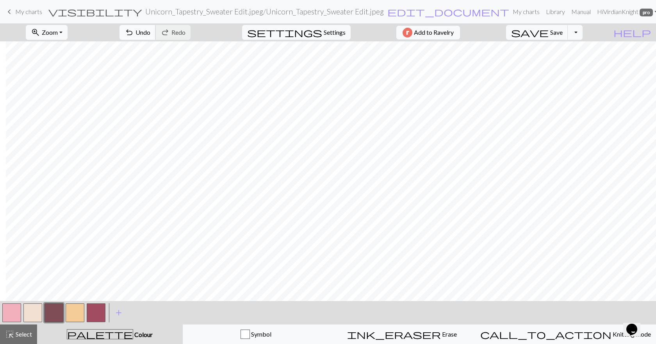
click at [150, 34] on span "Undo" at bounding box center [142, 31] width 15 height 7
click at [185, 32] on span "Redo" at bounding box center [178, 31] width 14 height 7
click at [55, 311] on button "button" at bounding box center [54, 312] width 19 height 19
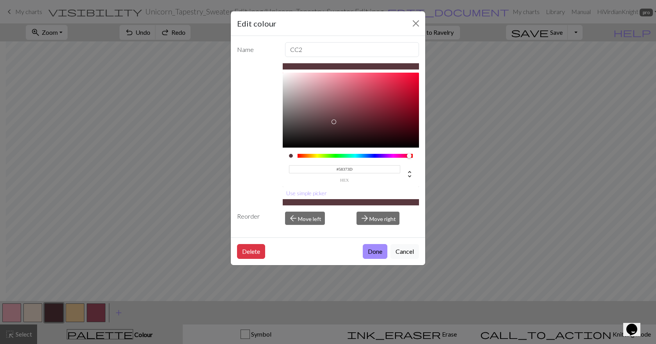
drag, startPoint x: 358, startPoint y: 169, endPoint x: 322, endPoint y: 173, distance: 36.2
click at [322, 173] on input "#58373D" at bounding box center [345, 169] width 112 height 8
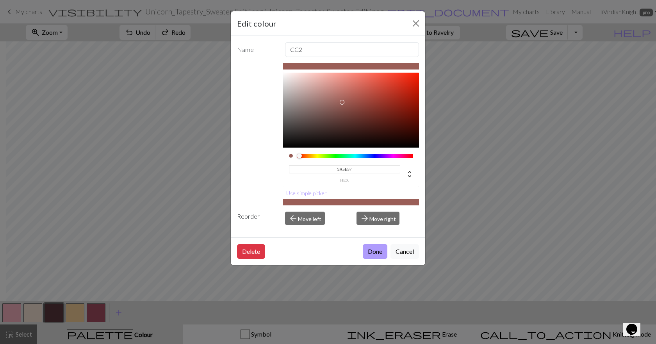
type input "#9A5E57"
click at [370, 248] on button "Done" at bounding box center [375, 251] width 25 height 15
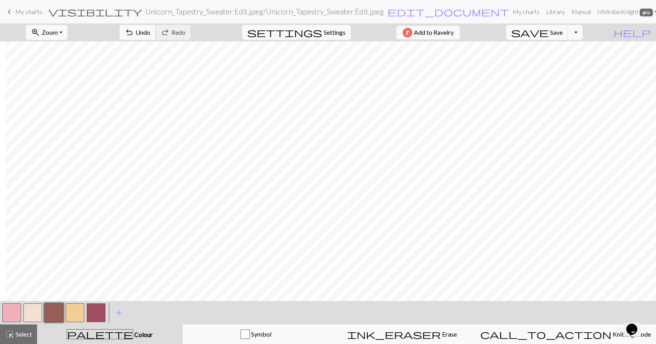
click at [150, 33] on span "Undo" at bounding box center [142, 31] width 15 height 7
click at [57, 312] on button "button" at bounding box center [54, 312] width 19 height 19
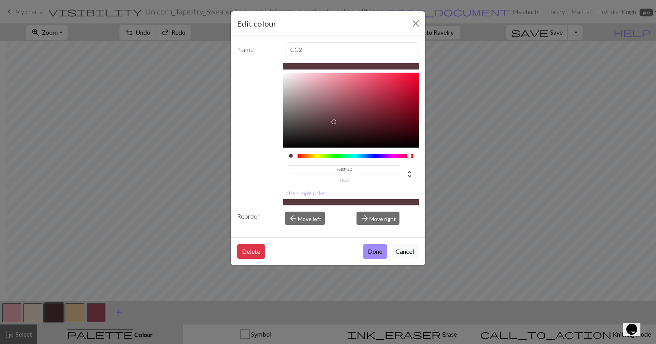
drag, startPoint x: 337, startPoint y: 169, endPoint x: 322, endPoint y: 169, distance: 14.8
click at [322, 169] on input "#58373D" at bounding box center [345, 169] width 112 height 8
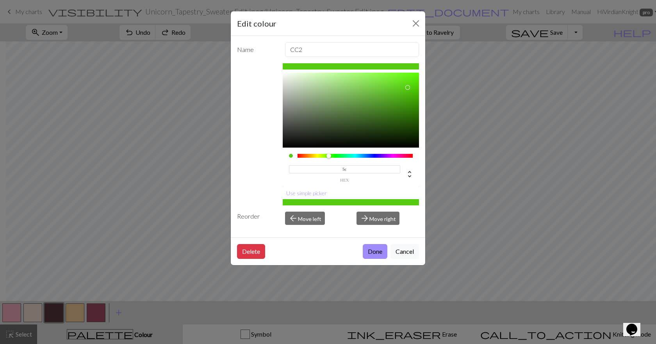
type input "5"
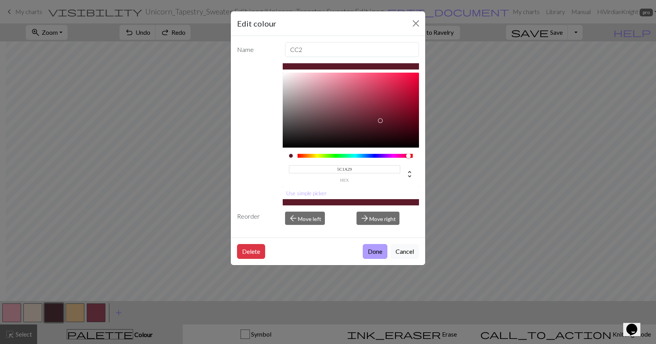
type input "#5C1A29"
click at [379, 245] on button "Done" at bounding box center [375, 251] width 25 height 15
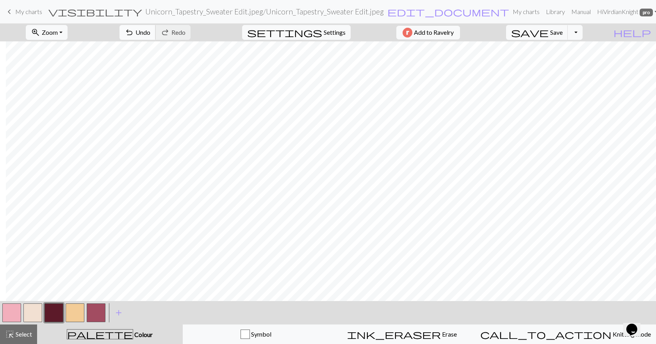
click at [150, 35] on span "Undo" at bounding box center [142, 31] width 15 height 7
click at [121, 314] on span "add" at bounding box center [118, 312] width 9 height 11
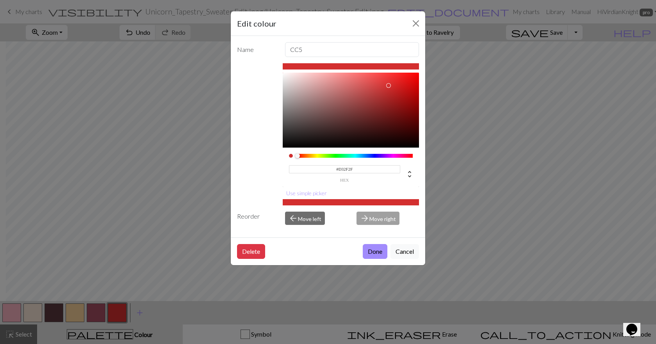
drag, startPoint x: 356, startPoint y: 169, endPoint x: 339, endPoint y: 171, distance: 16.9
click at [339, 171] on input "#D32F2F" at bounding box center [345, 169] width 112 height 8
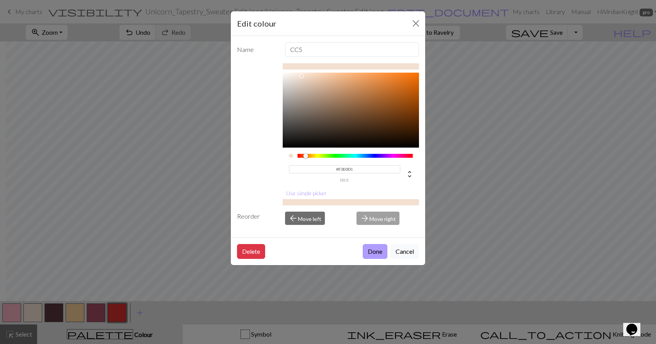
type input "#F3E0D1"
click at [376, 255] on button "Done" at bounding box center [375, 251] width 25 height 15
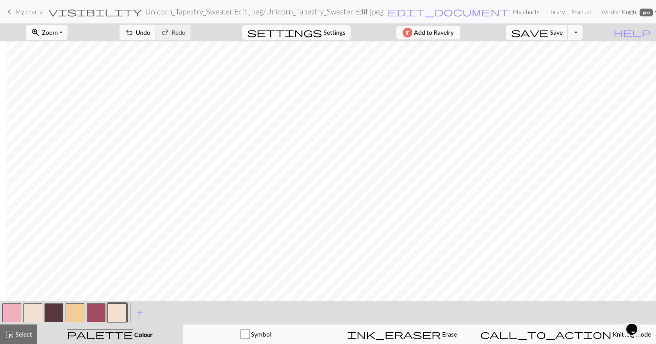
click at [48, 307] on button "button" at bounding box center [54, 312] width 19 height 19
click at [150, 34] on span "Undo" at bounding box center [142, 31] width 15 height 7
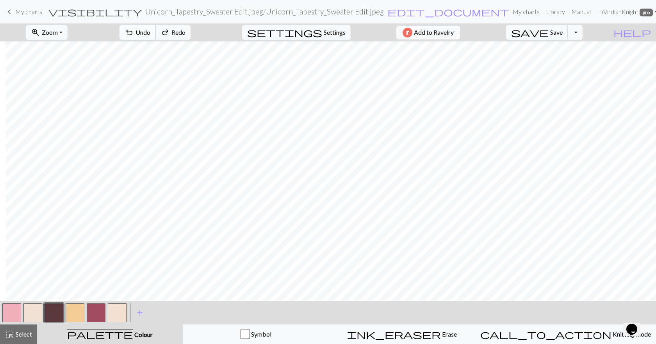
click at [150, 34] on span "Undo" at bounding box center [142, 31] width 15 height 7
click at [150, 33] on span "Undo" at bounding box center [142, 31] width 15 height 7
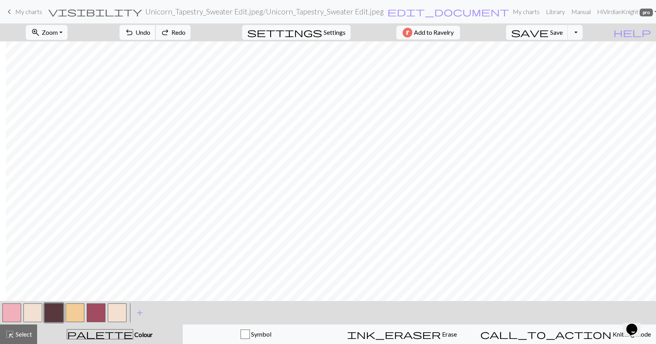
click at [150, 33] on span "Undo" at bounding box center [142, 31] width 15 height 7
click at [74, 313] on button "button" at bounding box center [75, 312] width 19 height 19
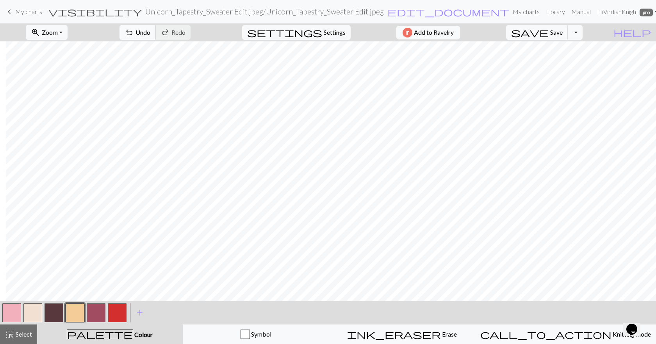
click at [150, 32] on span "Undo" at bounding box center [142, 31] width 15 height 7
click at [150, 33] on span "Undo" at bounding box center [142, 31] width 15 height 7
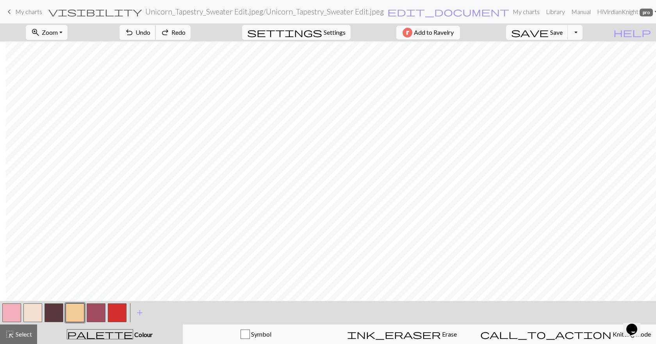
click at [150, 33] on span "Undo" at bounding box center [142, 31] width 15 height 7
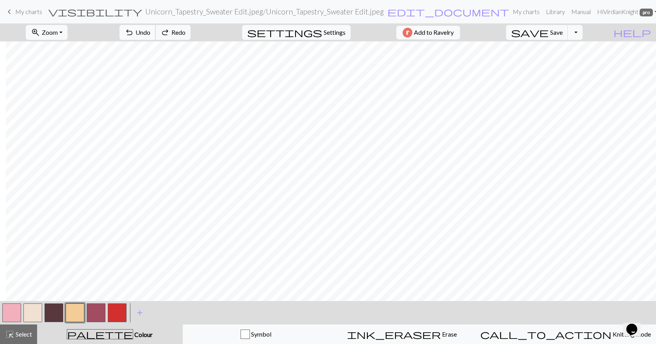
click at [150, 33] on span "Undo" at bounding box center [142, 31] width 15 height 7
click at [150, 34] on span "Undo" at bounding box center [142, 31] width 15 height 7
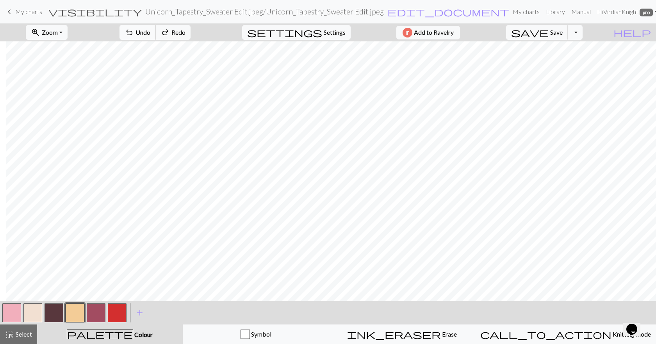
click at [150, 34] on span "Undo" at bounding box center [142, 31] width 15 height 7
click at [150, 33] on span "Undo" at bounding box center [142, 31] width 15 height 7
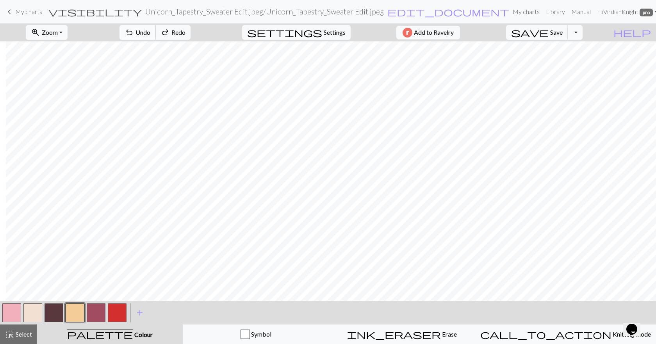
click at [150, 33] on span "Undo" at bounding box center [142, 31] width 15 height 7
click at [96, 315] on button "button" at bounding box center [96, 312] width 19 height 19
click at [324, 29] on span "Settings" at bounding box center [335, 32] width 22 height 9
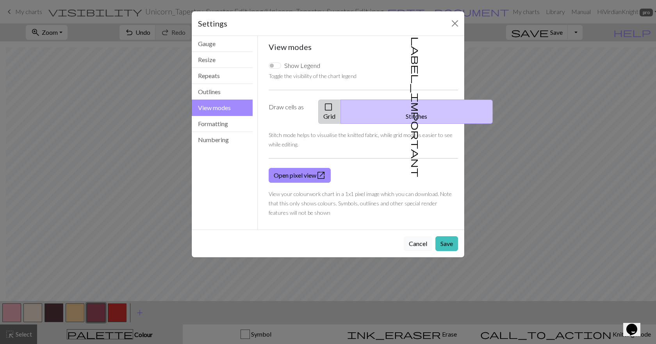
click at [341, 107] on button "check_box_outline_blank Grid" at bounding box center [329, 112] width 23 height 24
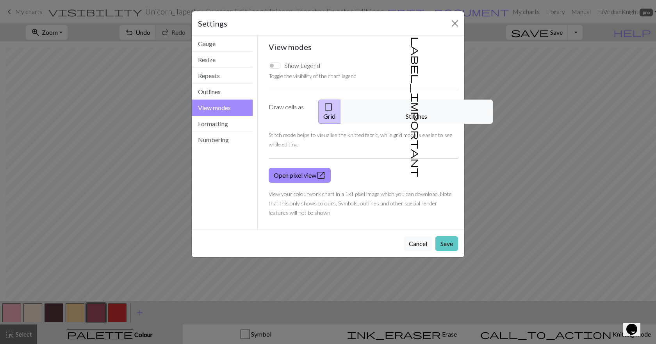
click at [447, 236] on button "Save" at bounding box center [446, 243] width 23 height 15
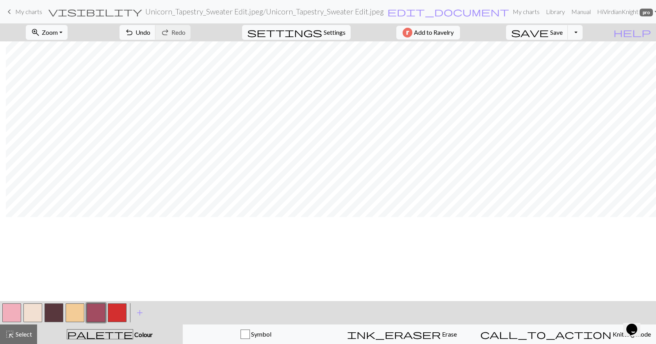
scroll to position [0, 6]
click at [324, 32] on span "Settings" at bounding box center [335, 32] width 22 height 9
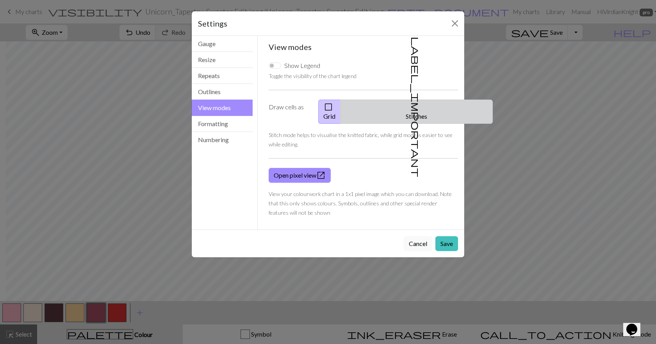
click at [413, 103] on span "label_important" at bounding box center [415, 107] width 11 height 141
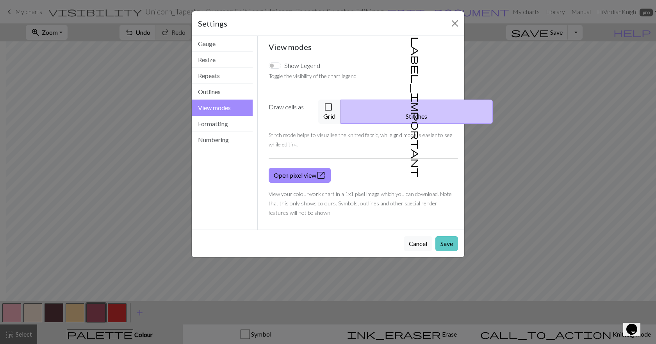
click at [448, 236] on button "Save" at bounding box center [446, 243] width 23 height 15
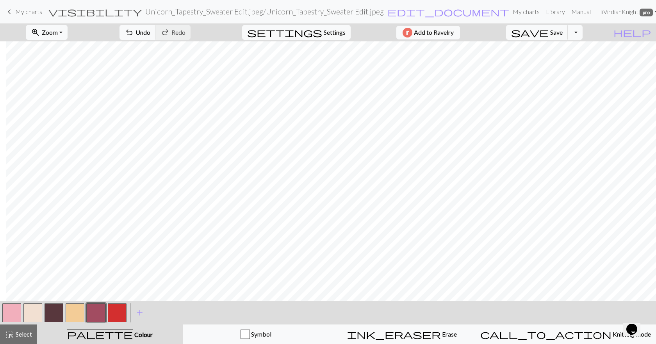
click at [66, 315] on button "button" at bounding box center [75, 312] width 19 height 19
drag, startPoint x: 27, startPoint y: 314, endPoint x: 161, endPoint y: 295, distance: 135.3
click at [28, 314] on button "button" at bounding box center [32, 312] width 19 height 19
click at [53, 314] on button "button" at bounding box center [54, 312] width 19 height 19
click at [53, 308] on button "button" at bounding box center [54, 312] width 19 height 19
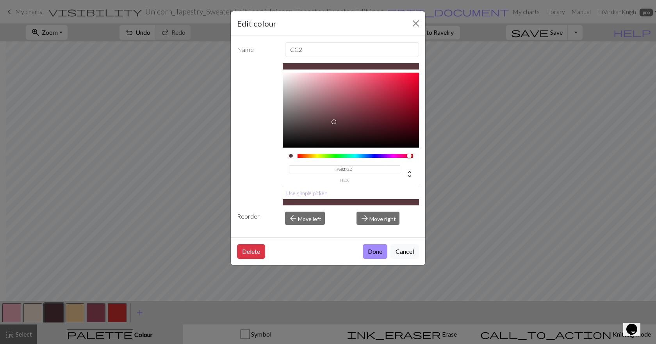
drag, startPoint x: 356, startPoint y: 169, endPoint x: 328, endPoint y: 171, distance: 28.2
click at [328, 171] on input "#58373D" at bounding box center [345, 169] width 112 height 8
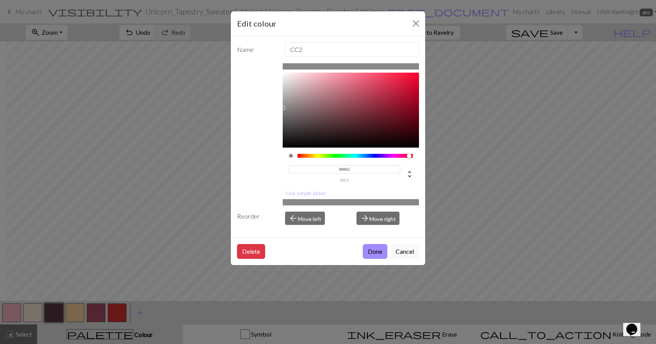
type input "888625"
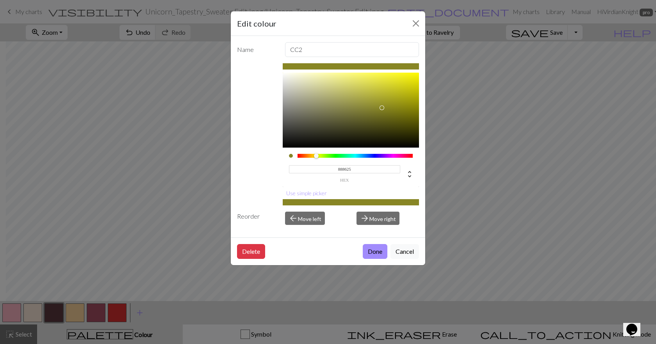
click button "Done" at bounding box center [375, 251] width 25 height 15
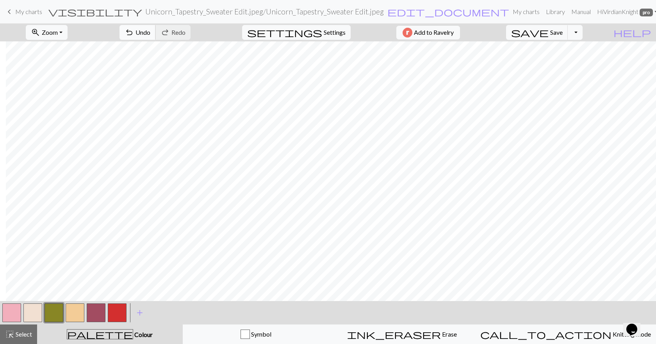
click at [150, 29] on span "Undo" at bounding box center [142, 31] width 15 height 7
click at [115, 312] on button "button" at bounding box center [117, 312] width 19 height 19
click at [123, 308] on button "button" at bounding box center [117, 312] width 19 height 19
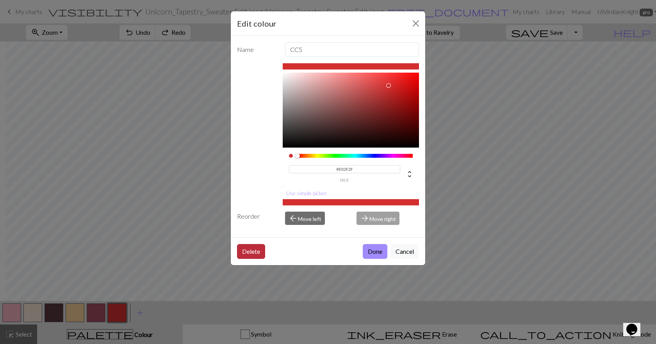
click at [261, 255] on button "Delete" at bounding box center [251, 251] width 28 height 15
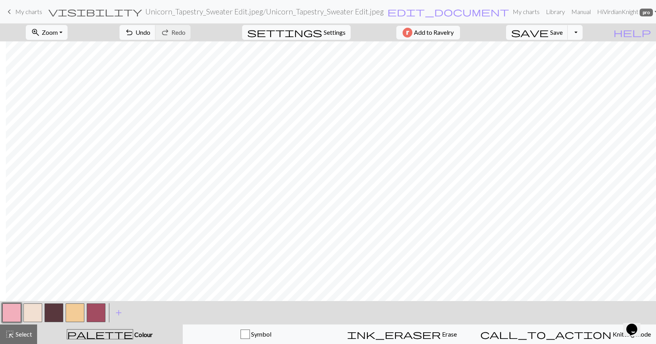
click at [582, 34] on button "Toggle Dropdown" at bounding box center [575, 32] width 15 height 15
click at [569, 65] on button "save_alt Download" at bounding box center [517, 62] width 129 height 12
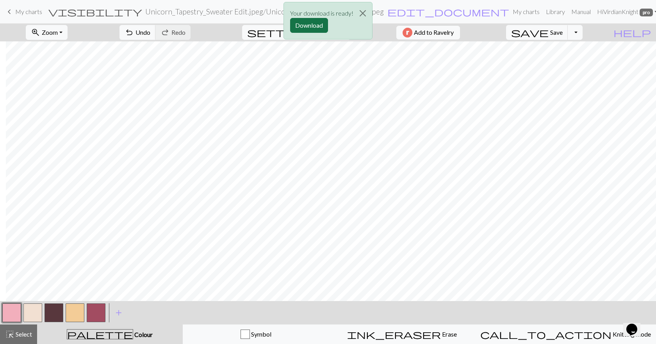
click at [313, 23] on button "Download" at bounding box center [309, 25] width 38 height 15
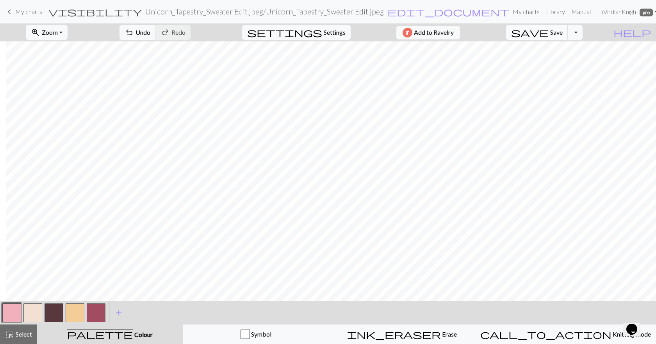
click at [563, 31] on span "Save" at bounding box center [556, 31] width 12 height 7
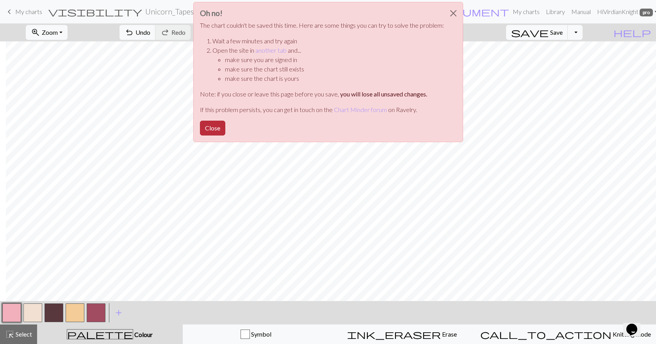
click at [215, 126] on button "Close" at bounding box center [212, 128] width 25 height 15
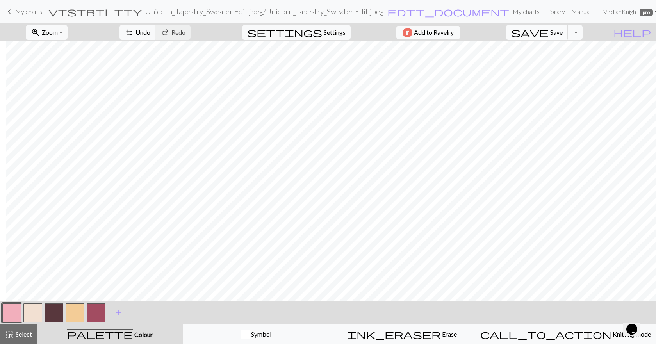
click at [563, 32] on span "Save" at bounding box center [556, 31] width 12 height 7
click at [16, 305] on button "button" at bounding box center [11, 312] width 19 height 19
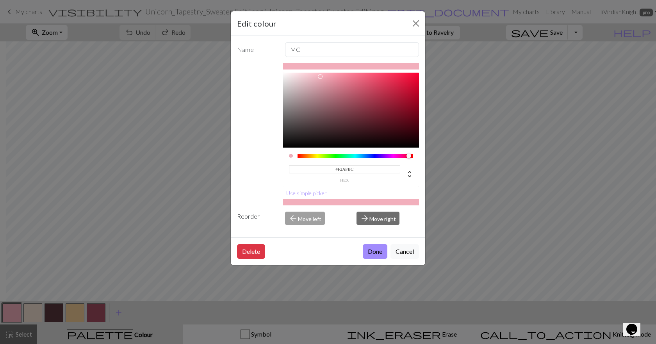
click at [352, 168] on input "#F2AFBC" at bounding box center [345, 169] width 112 height 8
click at [379, 252] on button "Done" at bounding box center [375, 251] width 25 height 15
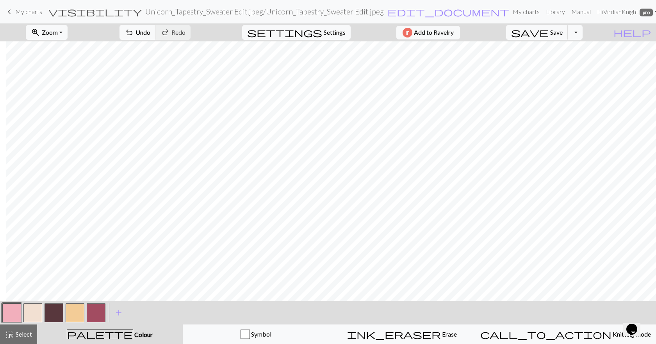
click at [29, 319] on button "button" at bounding box center [32, 312] width 19 height 19
click at [29, 319] on div "Edit colour Name CC1 #F2E0D2 hex Use simple picker Reorder arrow_back Move left…" at bounding box center [328, 172] width 656 height 344
click at [30, 317] on button "button" at bounding box center [32, 312] width 19 height 19
click at [32, 316] on button "button" at bounding box center [32, 312] width 19 height 19
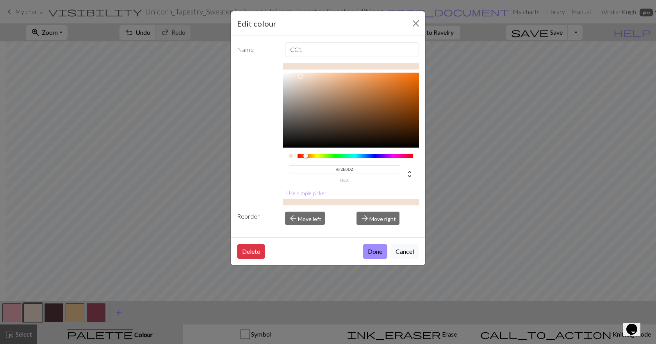
drag, startPoint x: 359, startPoint y: 170, endPoint x: 333, endPoint y: 168, distance: 26.6
click at [333, 168] on input "#F2E0D2" at bounding box center [345, 169] width 112 height 8
click at [378, 249] on button "Done" at bounding box center [375, 251] width 25 height 15
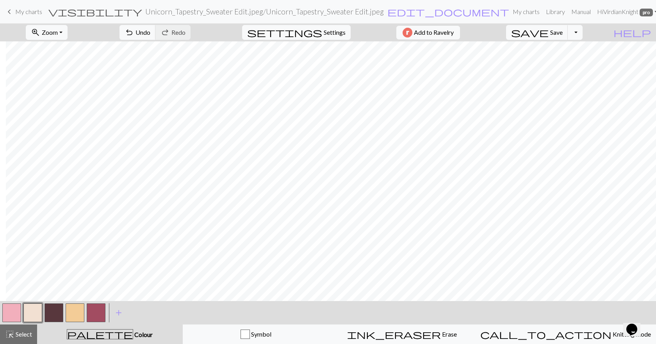
click at [55, 310] on button "button" at bounding box center [54, 312] width 19 height 19
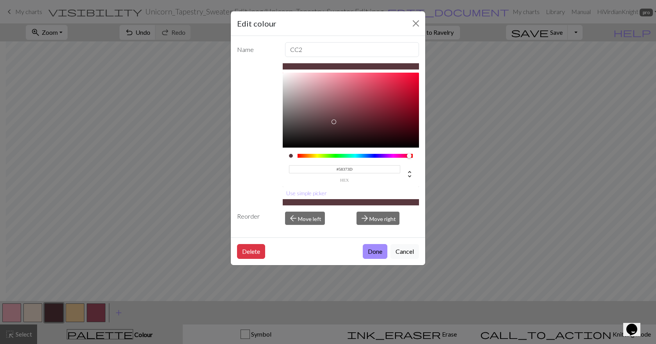
click at [356, 167] on input "#58373D" at bounding box center [345, 169] width 112 height 8
click at [381, 252] on button "Done" at bounding box center [375, 251] width 25 height 15
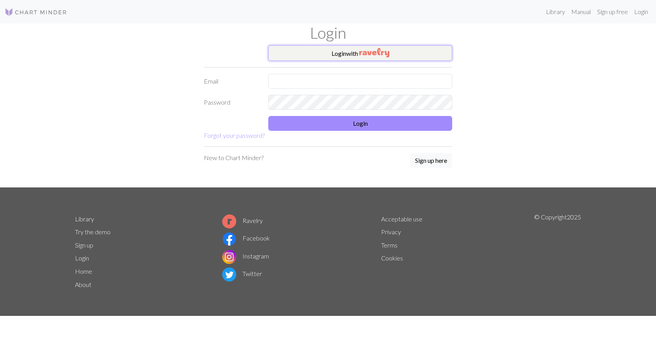
click at [326, 58] on button "Login with" at bounding box center [360, 53] width 184 height 16
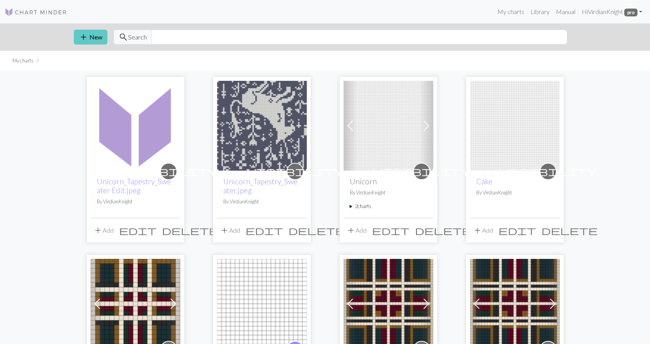
click at [91, 33] on button "add New" at bounding box center [91, 37] width 34 height 15
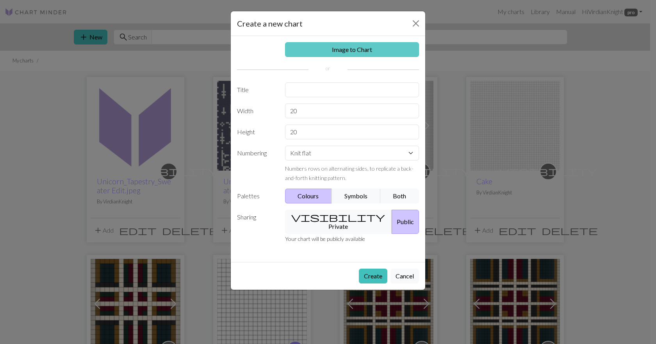
click at [349, 53] on link "Image to Chart" at bounding box center [352, 49] width 134 height 15
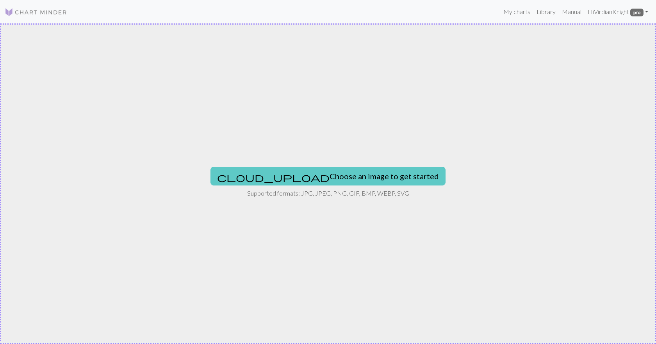
click at [347, 172] on button "cloud_upload Choose an image to get started" at bounding box center [327, 176] width 235 height 19
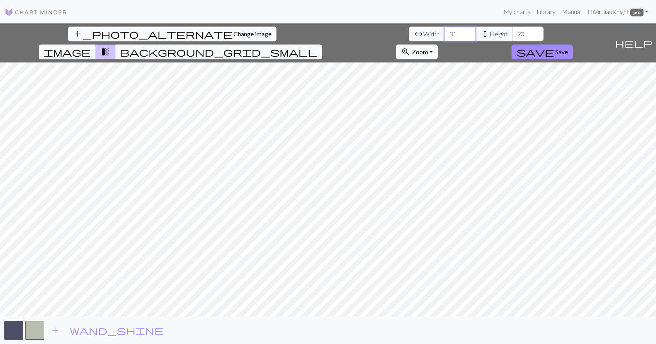
drag, startPoint x: 211, startPoint y: 33, endPoint x: 187, endPoint y: 32, distance: 24.6
click at [444, 32] on input "31" at bounding box center [459, 34] width 31 height 15
click at [444, 34] on input "31" at bounding box center [459, 34] width 31 height 15
type input "3"
type input "21"
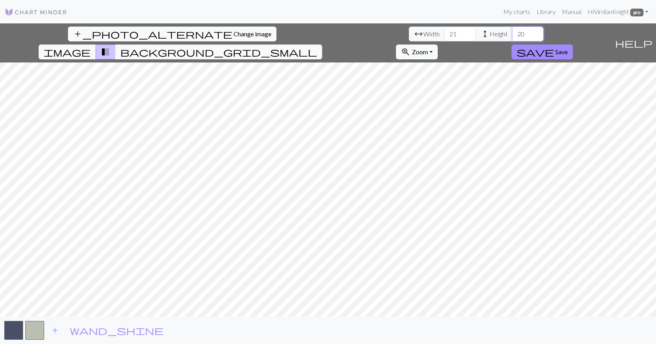
drag, startPoint x: 272, startPoint y: 34, endPoint x: 253, endPoint y: 33, distance: 18.8
click at [409, 33] on div "arrow_range Width 21 height Height 20" at bounding box center [476, 34] width 135 height 15
type input "30"
click at [568, 48] on span "Save" at bounding box center [561, 51] width 12 height 7
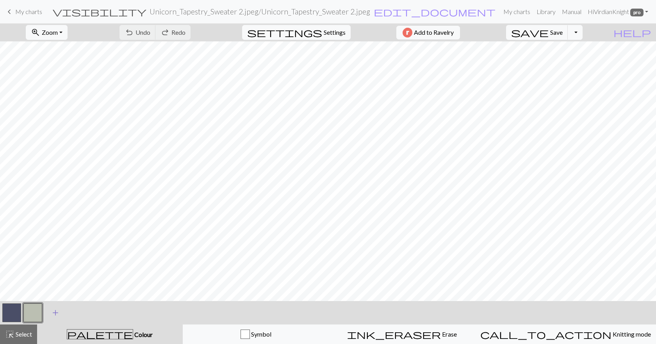
click at [53, 313] on span "add" at bounding box center [55, 312] width 9 height 11
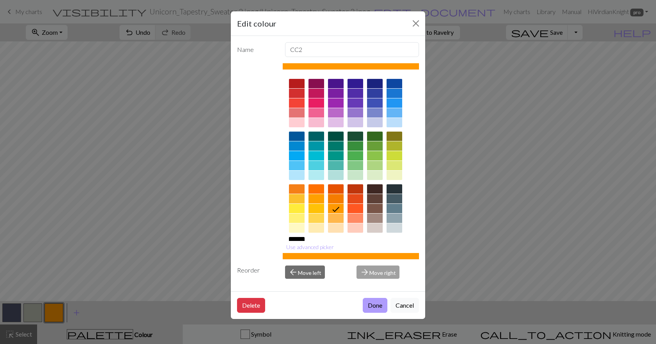
click at [377, 308] on button "Done" at bounding box center [375, 305] width 25 height 15
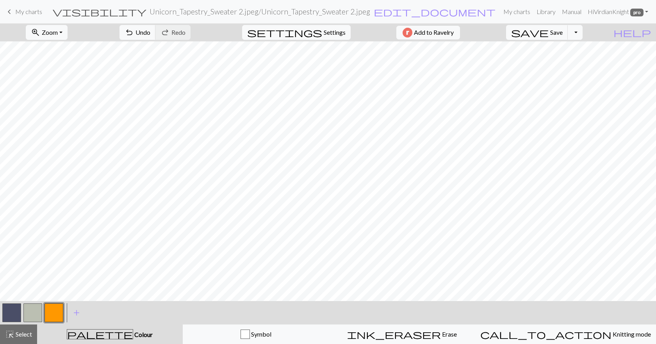
click at [15, 310] on button "button" at bounding box center [11, 312] width 19 height 19
click at [16, 310] on button "button" at bounding box center [11, 312] width 19 height 19
click at [16, 310] on div "Edit colour Name MC Use advanced picker Reorder arrow_back Move left arrow_forw…" at bounding box center [328, 172] width 656 height 344
click at [10, 311] on button "button" at bounding box center [11, 312] width 19 height 19
click at [10, 311] on div "Edit colour Name MC Use advanced picker Reorder arrow_back Move left arrow_forw…" at bounding box center [328, 172] width 656 height 344
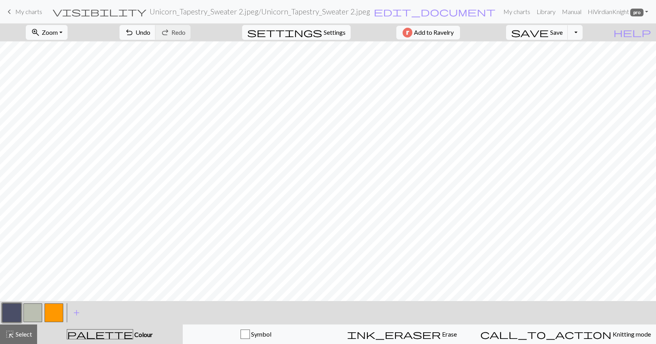
click at [11, 308] on button "button" at bounding box center [11, 312] width 19 height 19
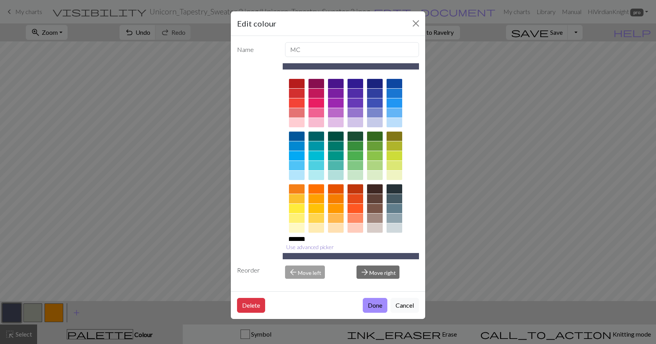
click at [314, 249] on button "Use advanced picker" at bounding box center [310, 247] width 55 height 12
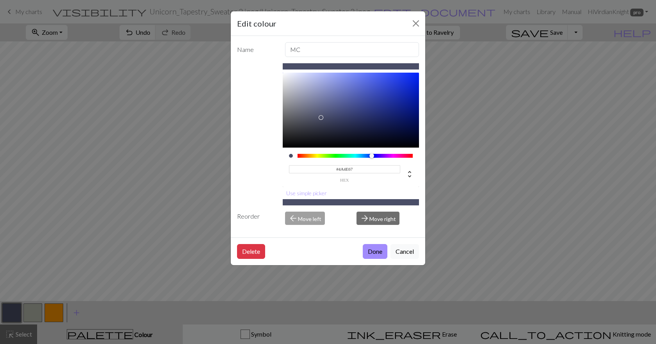
drag, startPoint x: 356, startPoint y: 168, endPoint x: 309, endPoint y: 171, distance: 47.3
click at [309, 171] on input "#4A4E67" at bounding box center [345, 169] width 112 height 8
paste input "F2AFBC"
type input "F2AFBC"
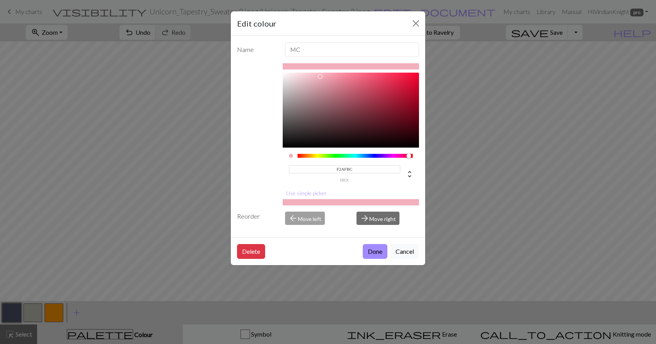
click button "Done" at bounding box center [375, 251] width 25 height 15
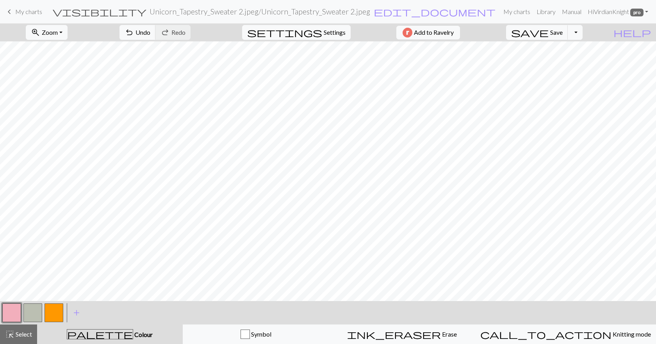
click at [36, 313] on button "button" at bounding box center [32, 312] width 19 height 19
click at [28, 313] on button "button" at bounding box center [32, 312] width 19 height 19
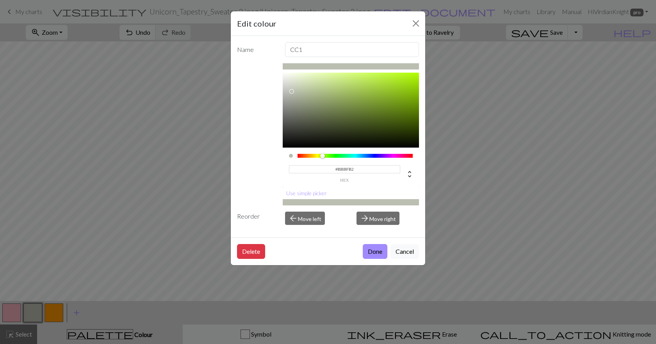
drag, startPoint x: 355, startPoint y: 171, endPoint x: 315, endPoint y: 169, distance: 40.6
click at [315, 169] on input "#BBBFB2" at bounding box center [345, 169] width 112 height 8
paste input "F2E0D"
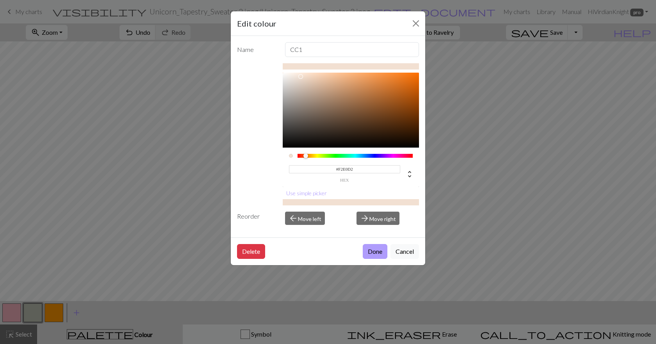
type input "#F2E0D2"
click at [376, 250] on button "Done" at bounding box center [375, 251] width 25 height 15
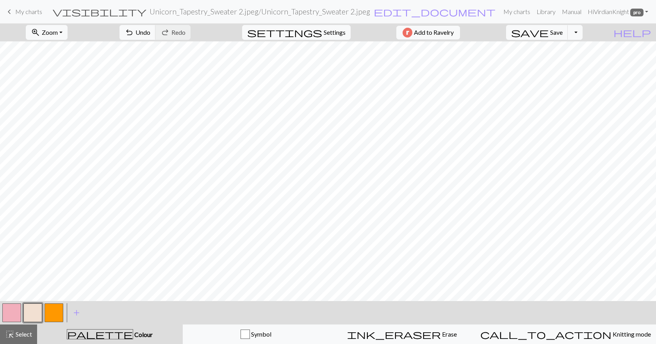
click at [54, 312] on button "button" at bounding box center [54, 312] width 19 height 19
click at [55, 310] on button "button" at bounding box center [54, 312] width 19 height 19
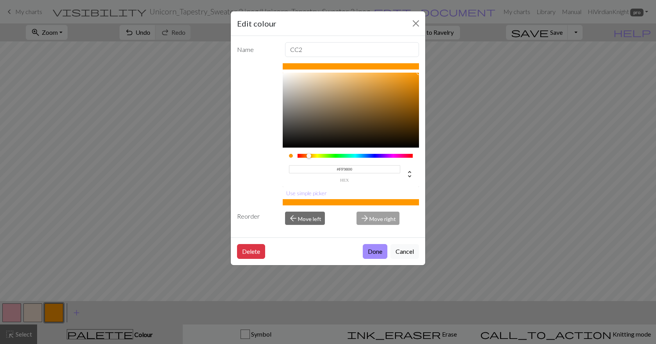
drag, startPoint x: 349, startPoint y: 167, endPoint x: 325, endPoint y: 167, distance: 23.8
click at [325, 167] on input "#FF9800" at bounding box center [345, 169] width 112 height 8
paste input "58373D"
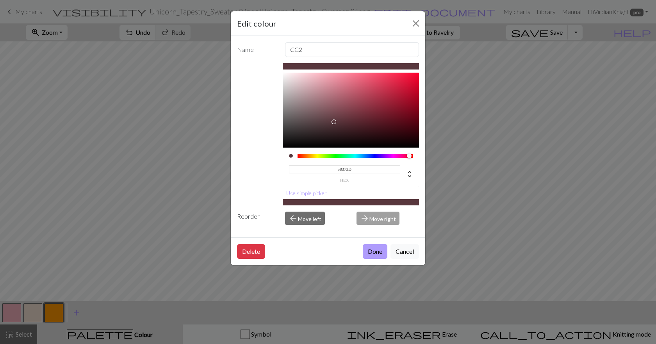
type input "#58373D"
click at [380, 251] on button "Done" at bounding box center [375, 251] width 25 height 15
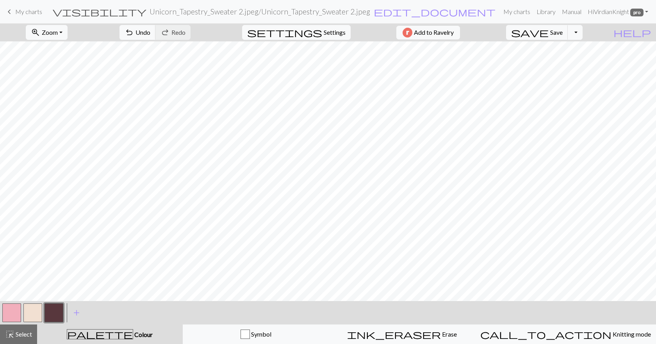
click at [16, 306] on button "button" at bounding box center [11, 312] width 19 height 19
click at [37, 311] on button "button" at bounding box center [32, 312] width 19 height 19
click at [61, 316] on button "button" at bounding box center [54, 312] width 19 height 19
click at [15, 312] on button "button" at bounding box center [11, 312] width 19 height 19
drag, startPoint x: 57, startPoint y: 312, endPoint x: 78, endPoint y: 301, distance: 23.4
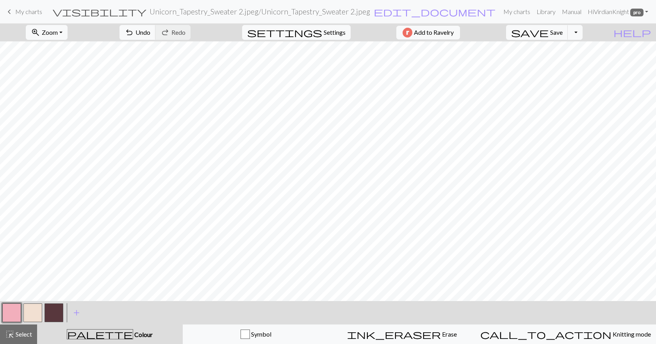
click at [57, 312] on button "button" at bounding box center [54, 312] width 19 height 19
click at [16, 312] on button "button" at bounding box center [11, 312] width 19 height 19
click at [58, 310] on button "button" at bounding box center [54, 312] width 19 height 19
click at [12, 308] on button "button" at bounding box center [11, 312] width 19 height 19
click at [53, 312] on button "button" at bounding box center [54, 312] width 19 height 19
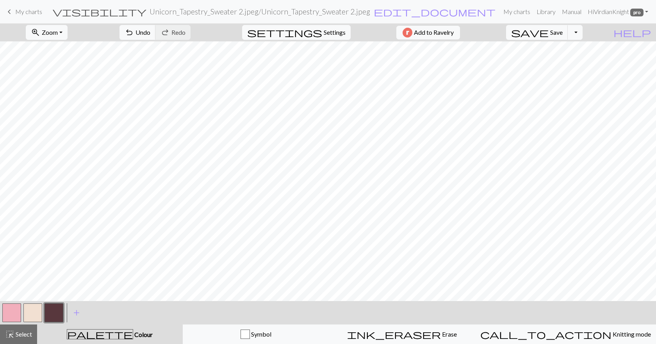
click at [16, 315] on button "button" at bounding box center [11, 312] width 19 height 19
click at [53, 312] on button "button" at bounding box center [54, 312] width 19 height 19
click at [10, 302] on div "< >" at bounding box center [32, 312] width 63 height 23
click at [16, 307] on button "button" at bounding box center [11, 312] width 19 height 19
click at [314, 35] on span "settings" at bounding box center [284, 32] width 75 height 11
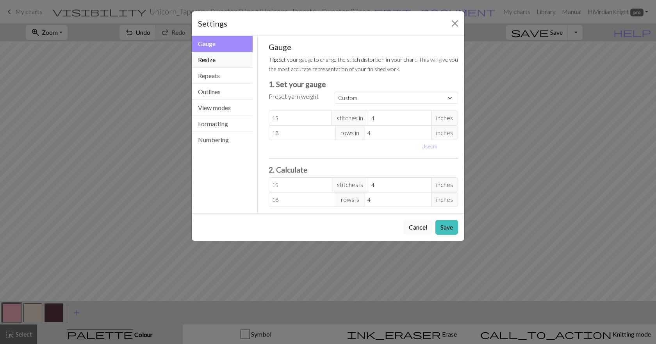
click at [226, 62] on button "Resize" at bounding box center [222, 60] width 61 height 16
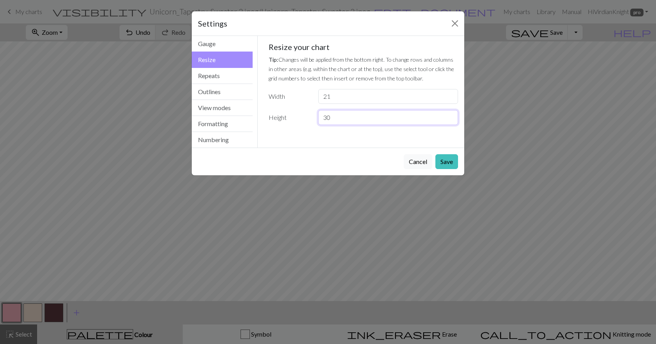
click at [343, 121] on input "30" at bounding box center [388, 117] width 140 height 15
type input "31"
click at [445, 162] on button "Save" at bounding box center [446, 161] width 23 height 15
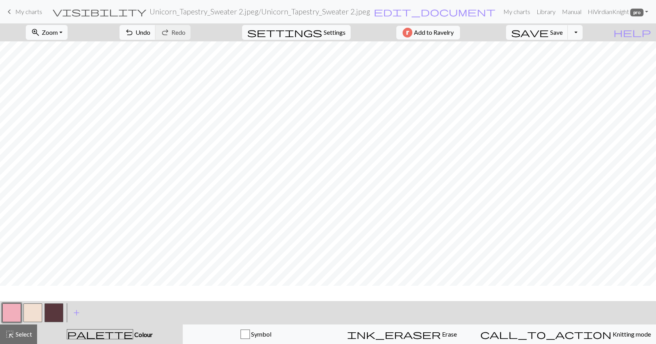
scroll to position [23, 0]
click at [34, 316] on button "button" at bounding box center [32, 312] width 19 height 19
click at [17, 306] on button "button" at bounding box center [11, 312] width 19 height 19
click at [41, 307] on button "button" at bounding box center [32, 312] width 19 height 19
click at [23, 306] on button "button" at bounding box center [32, 312] width 19 height 19
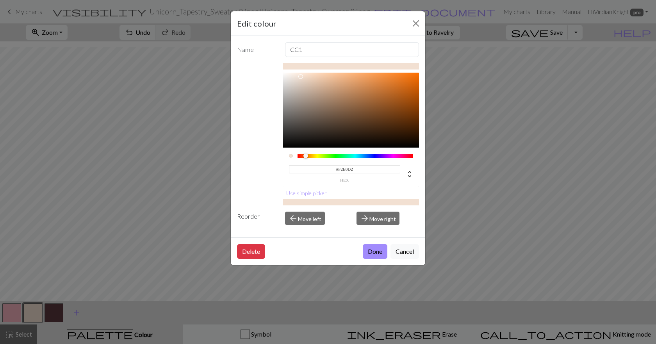
click at [17, 307] on div "Edit colour Name CC1 #F2E0D2 hex Use simple picker Reorder arrow_back Move left…" at bounding box center [328, 172] width 656 height 344
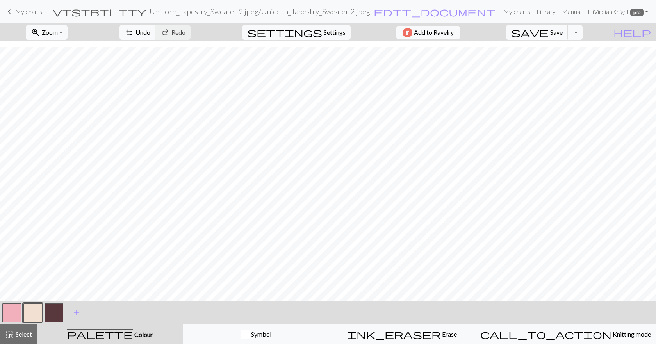
click at [14, 308] on button "button" at bounding box center [11, 312] width 19 height 19
click at [39, 312] on button "button" at bounding box center [32, 312] width 19 height 19
click at [20, 307] on button "button" at bounding box center [11, 312] width 19 height 19
click at [13, 313] on button "button" at bounding box center [11, 312] width 19 height 19
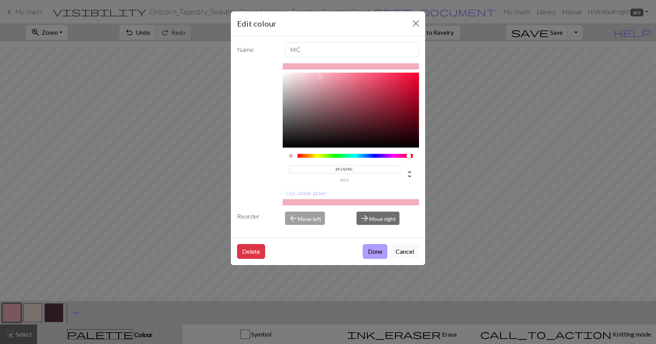
click at [381, 249] on button "Done" at bounding box center [375, 251] width 25 height 15
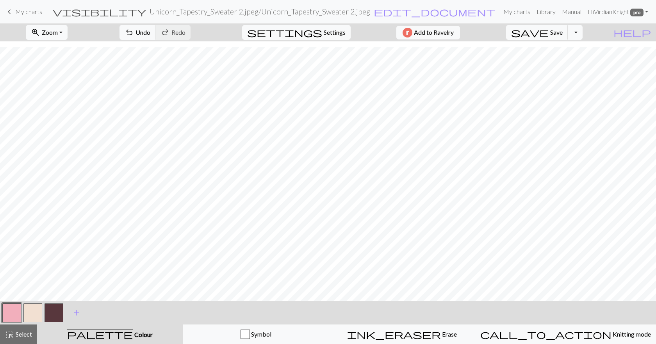
click at [30, 310] on button "button" at bounding box center [32, 312] width 19 height 19
click at [150, 32] on span "Undo" at bounding box center [142, 31] width 15 height 7
click at [10, 312] on button "button" at bounding box center [11, 312] width 19 height 19
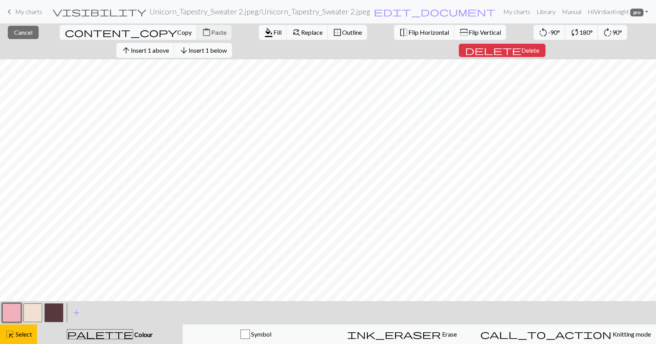
click at [30, 40] on div "close Cancel content_copy Copy content_paste Paste format_color_fill Fill find_…" at bounding box center [328, 41] width 656 height 36
click at [24, 39] on button "close Cancel" at bounding box center [23, 32] width 31 height 13
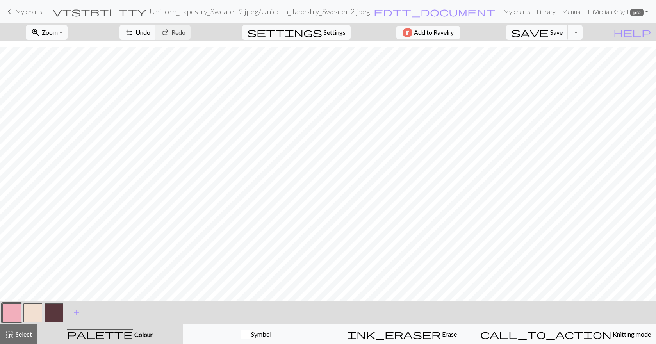
click at [31, 313] on button "button" at bounding box center [32, 312] width 19 height 19
click at [17, 318] on button "button" at bounding box center [11, 312] width 19 height 19
click at [35, 314] on button "button" at bounding box center [32, 312] width 19 height 19
click at [5, 310] on button "button" at bounding box center [11, 312] width 19 height 19
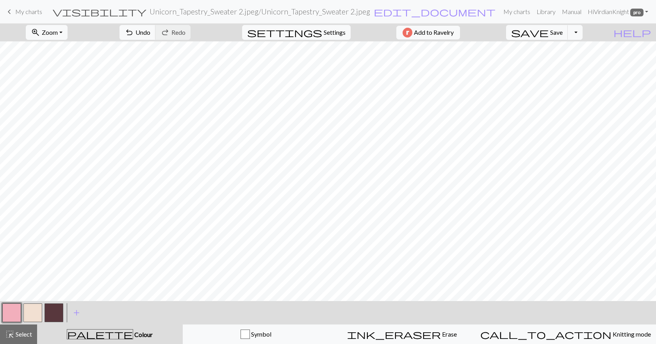
click at [30, 316] on button "button" at bounding box center [32, 312] width 19 height 19
click at [9, 303] on div at bounding box center [11, 312] width 21 height 21
click at [12, 312] on button "button" at bounding box center [11, 312] width 19 height 19
click at [26, 313] on button "button" at bounding box center [32, 312] width 19 height 19
click at [8, 315] on button "button" at bounding box center [11, 312] width 19 height 19
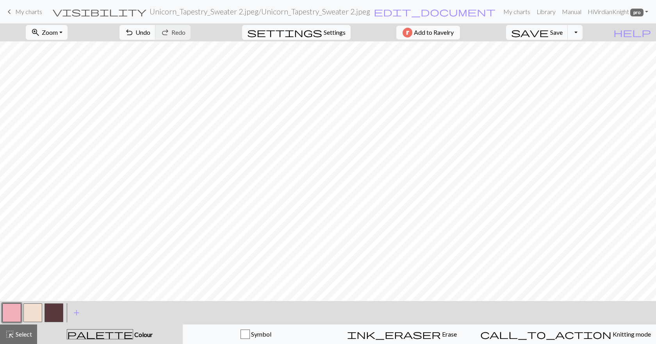
drag, startPoint x: 27, startPoint y: 314, endPoint x: 43, endPoint y: 303, distance: 19.6
click at [27, 313] on button "button" at bounding box center [32, 312] width 19 height 19
click at [335, 30] on span "Settings" at bounding box center [335, 32] width 22 height 9
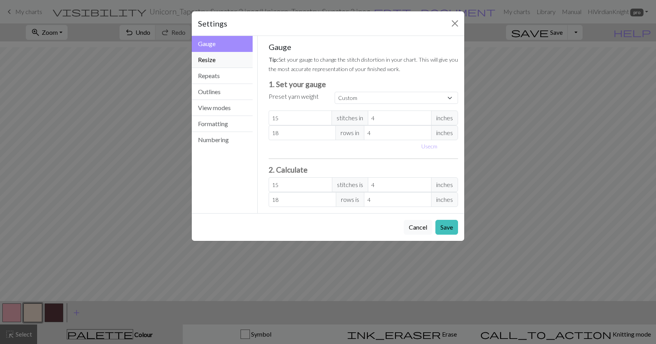
click at [221, 62] on button "Resize" at bounding box center [222, 60] width 61 height 16
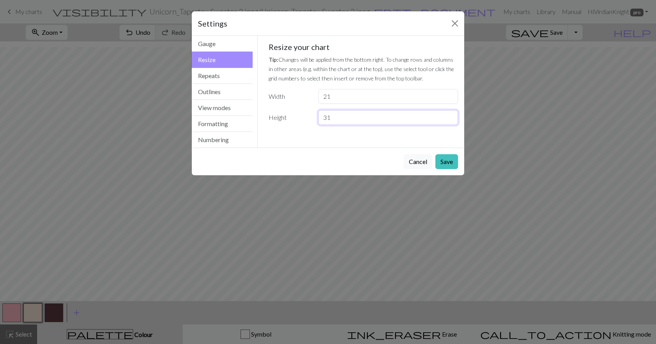
drag, startPoint x: 340, startPoint y: 119, endPoint x: 328, endPoint y: 116, distance: 12.1
click at [328, 116] on input "31" at bounding box center [388, 117] width 140 height 15
type input "33"
click at [440, 162] on button "Save" at bounding box center [446, 161] width 23 height 15
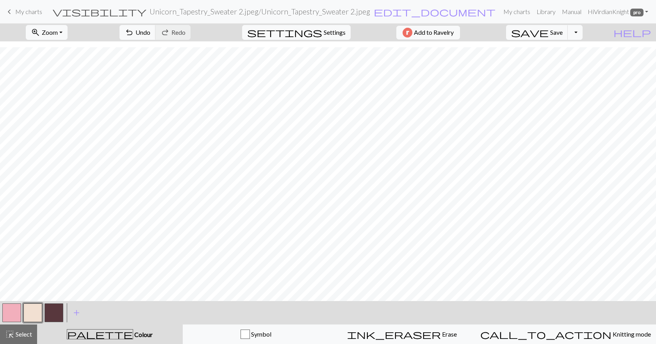
scroll to position [39, 0]
click at [5, 309] on button "button" at bounding box center [11, 312] width 19 height 19
drag, startPoint x: 32, startPoint y: 319, endPoint x: 112, endPoint y: 301, distance: 82.4
click at [32, 319] on button "button" at bounding box center [32, 312] width 19 height 19
click at [16, 315] on button "button" at bounding box center [11, 312] width 19 height 19
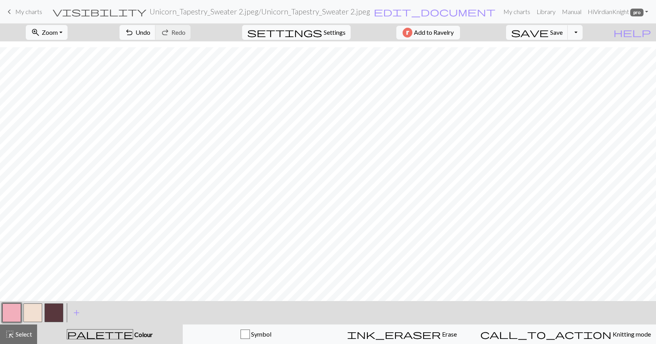
click at [43, 312] on div at bounding box center [32, 312] width 21 height 21
click at [34, 311] on button "button" at bounding box center [32, 312] width 19 height 19
click at [16, 312] on button "button" at bounding box center [11, 312] width 19 height 19
click at [25, 312] on button "button" at bounding box center [32, 312] width 19 height 19
drag, startPoint x: 20, startPoint y: 313, endPoint x: 50, endPoint y: 299, distance: 33.7
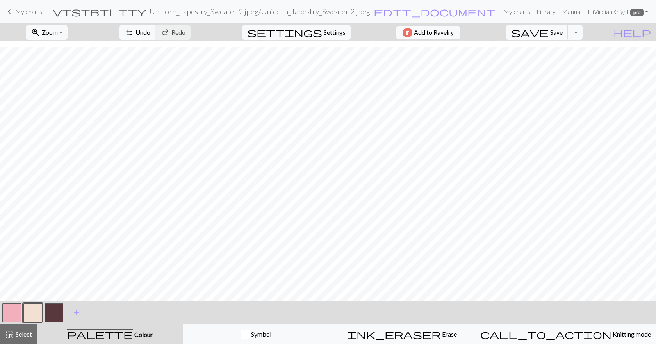
click at [20, 313] on button "button" at bounding box center [11, 312] width 19 height 19
click at [32, 313] on button "button" at bounding box center [32, 312] width 19 height 19
click at [20, 313] on button "button" at bounding box center [11, 312] width 19 height 19
click at [29, 310] on button "button" at bounding box center [32, 312] width 19 height 19
drag, startPoint x: 10, startPoint y: 318, endPoint x: 46, endPoint y: 299, distance: 41.2
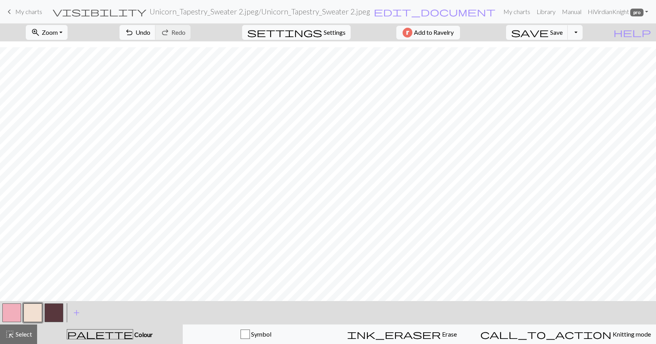
click at [10, 317] on button "button" at bounding box center [11, 312] width 19 height 19
click at [29, 309] on button "button" at bounding box center [32, 312] width 19 height 19
drag, startPoint x: 11, startPoint y: 309, endPoint x: 44, endPoint y: 296, distance: 35.9
click at [11, 309] on button "button" at bounding box center [11, 312] width 19 height 19
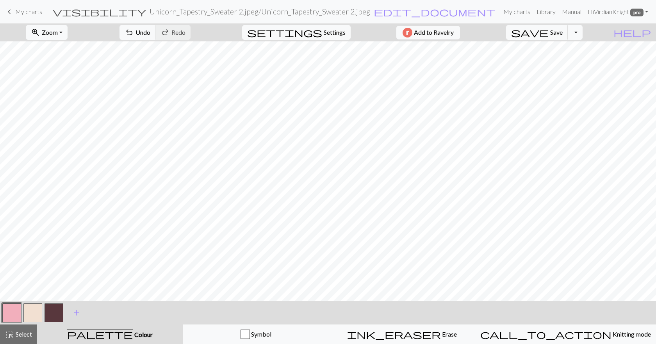
click at [35, 308] on button "button" at bounding box center [32, 312] width 19 height 19
click at [150, 32] on span "Undo" at bounding box center [142, 31] width 15 height 7
click at [10, 308] on button "button" at bounding box center [11, 312] width 19 height 19
click at [32, 315] on button "button" at bounding box center [32, 312] width 19 height 19
click at [14, 315] on button "button" at bounding box center [11, 312] width 19 height 19
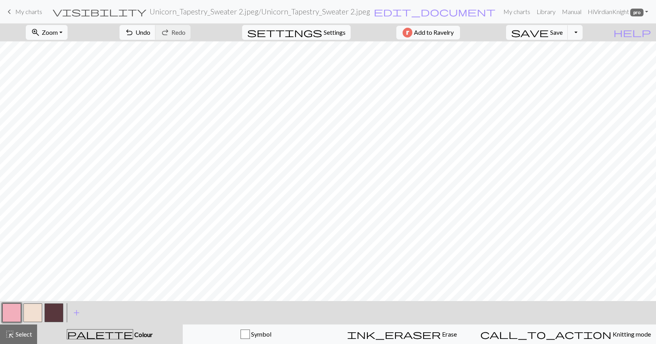
click at [31, 312] on button "button" at bounding box center [32, 312] width 19 height 19
click at [16, 315] on button "button" at bounding box center [11, 312] width 19 height 19
click at [31, 317] on button "button" at bounding box center [32, 312] width 19 height 19
click at [156, 36] on button "undo Undo Undo" at bounding box center [137, 32] width 36 height 15
click at [4, 315] on button "button" at bounding box center [11, 312] width 19 height 19
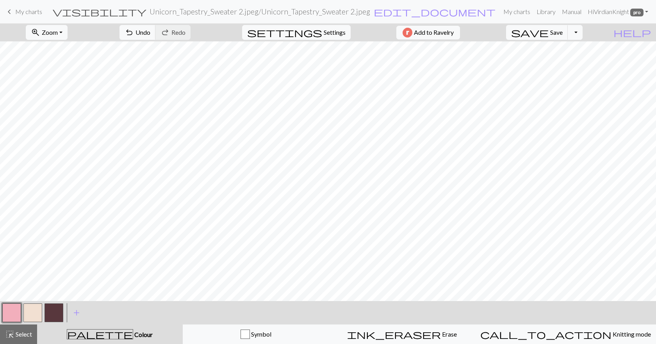
click at [35, 306] on button "button" at bounding box center [32, 312] width 19 height 19
click at [46, 306] on button "button" at bounding box center [54, 312] width 19 height 19
click at [9, 312] on button "button" at bounding box center [11, 312] width 19 height 19
click at [16, 310] on button "button" at bounding box center [11, 312] width 19 height 19
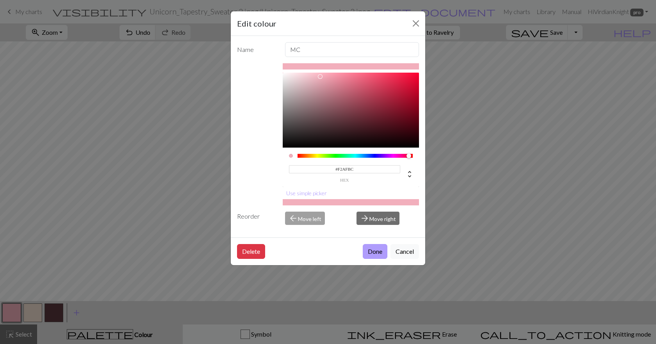
click at [376, 248] on button "Done" at bounding box center [375, 251] width 25 height 15
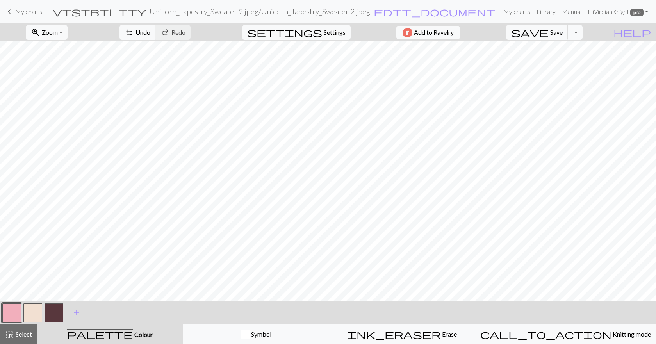
drag, startPoint x: 61, startPoint y: 310, endPoint x: 64, endPoint y: 305, distance: 5.6
click at [61, 309] on button "button" at bounding box center [54, 312] width 19 height 19
click at [18, 313] on button "button" at bounding box center [11, 312] width 19 height 19
click at [52, 314] on button "button" at bounding box center [54, 312] width 19 height 19
click at [12, 306] on button "button" at bounding box center [11, 312] width 19 height 19
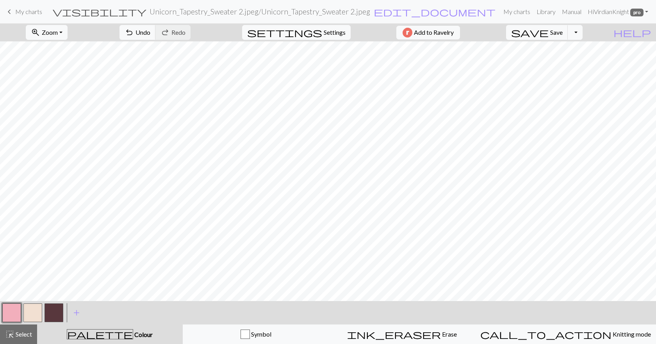
click at [55, 303] on button "button" at bounding box center [54, 312] width 19 height 19
click at [12, 315] on button "button" at bounding box center [11, 312] width 19 height 19
click at [4, 307] on button "button" at bounding box center [11, 312] width 19 height 19
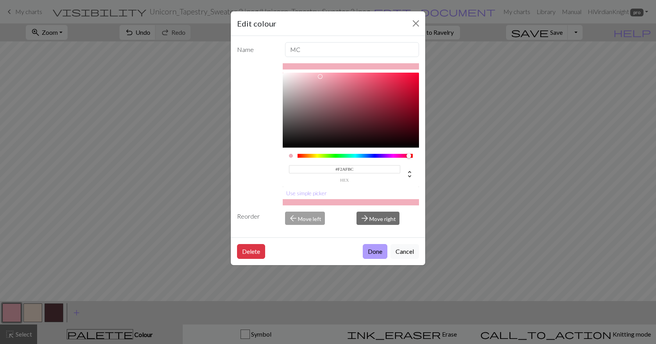
click at [376, 251] on button "Done" at bounding box center [375, 251] width 25 height 15
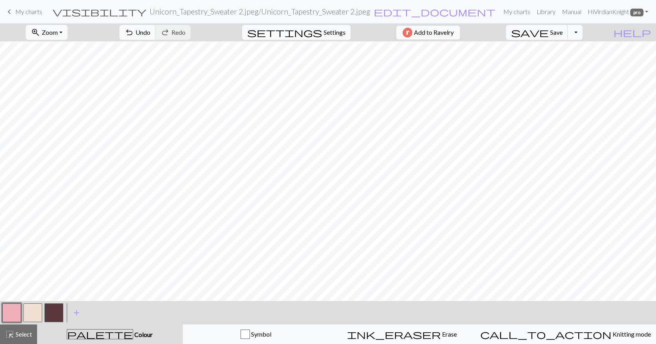
click at [37, 314] on button "button" at bounding box center [32, 312] width 19 height 19
click at [49, 315] on button "button" at bounding box center [54, 312] width 19 height 19
click at [15, 305] on button "button" at bounding box center [11, 312] width 19 height 19
click at [37, 316] on button "button" at bounding box center [32, 312] width 19 height 19
click at [47, 311] on button "button" at bounding box center [54, 312] width 19 height 19
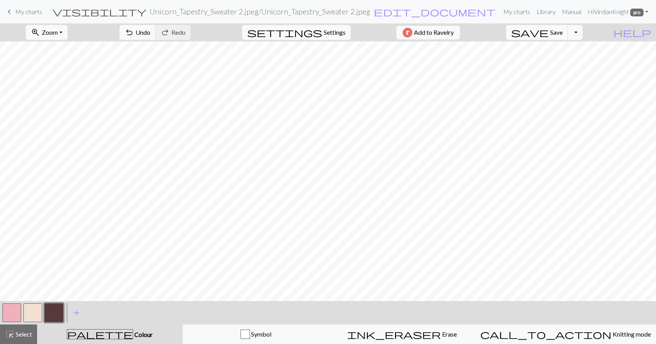
click at [14, 310] on button "button" at bounding box center [11, 312] width 19 height 19
click at [50, 313] on button "button" at bounding box center [54, 312] width 19 height 19
click at [15, 308] on button "button" at bounding box center [11, 312] width 19 height 19
click at [57, 311] on button "button" at bounding box center [54, 312] width 19 height 19
click at [17, 313] on button "button" at bounding box center [11, 312] width 19 height 19
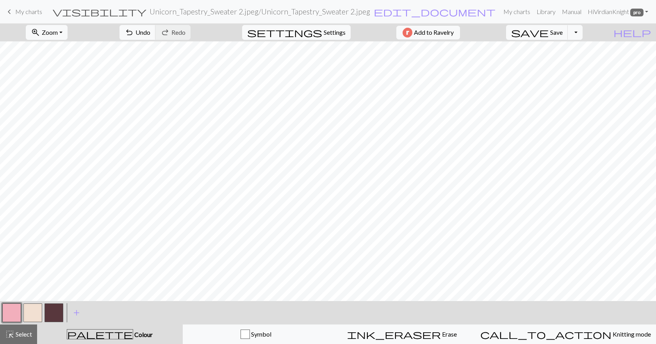
click at [59, 309] on button "button" at bounding box center [54, 312] width 19 height 19
click at [41, 307] on button "button" at bounding box center [32, 312] width 19 height 19
drag, startPoint x: 18, startPoint y: 312, endPoint x: 74, endPoint y: 297, distance: 57.4
click at [19, 312] on button "button" at bounding box center [11, 312] width 19 height 19
click at [30, 311] on button "button" at bounding box center [32, 312] width 19 height 19
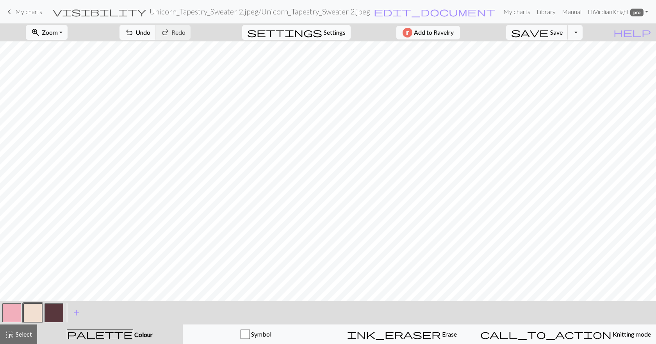
click at [327, 32] on span "Settings" at bounding box center [335, 32] width 22 height 9
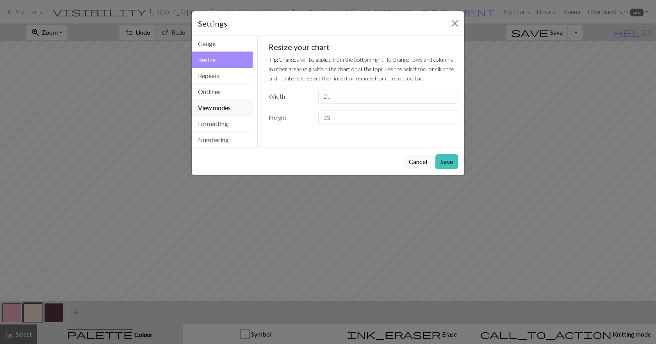
click at [230, 104] on button "View modes" at bounding box center [222, 108] width 61 height 16
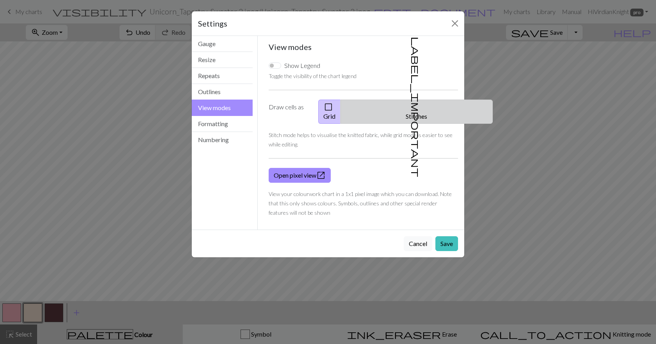
click at [416, 106] on button "label_important Stitches" at bounding box center [416, 112] width 152 height 24
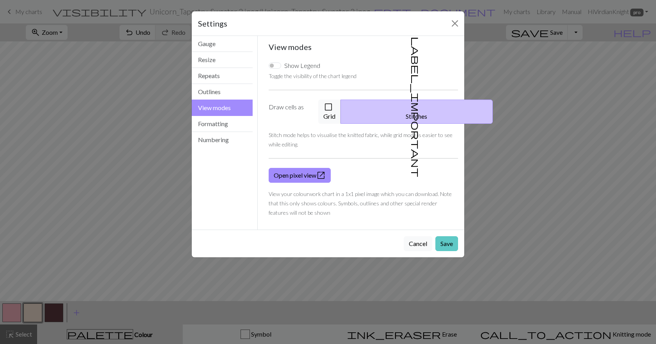
click at [448, 236] on button "Save" at bounding box center [446, 243] width 23 height 15
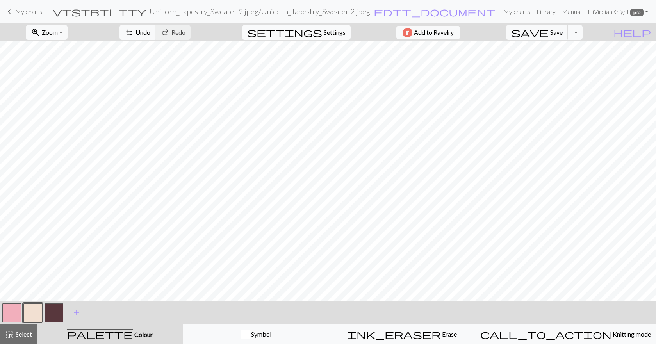
click at [308, 36] on span "settings" at bounding box center [284, 32] width 75 height 11
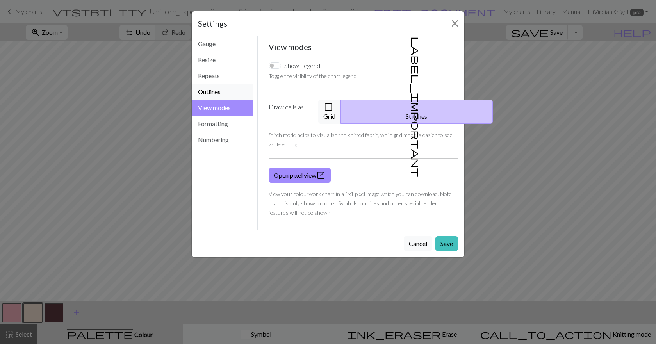
click at [229, 93] on button "Outlines" at bounding box center [222, 92] width 61 height 16
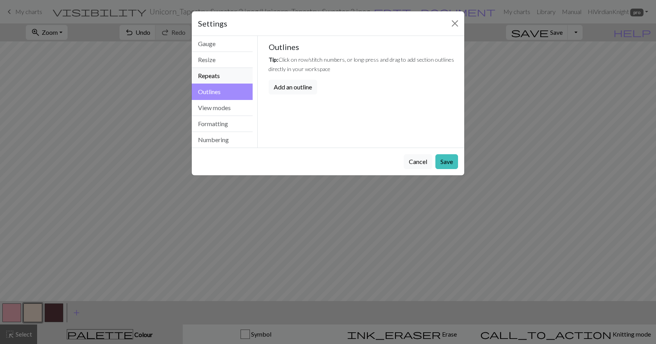
click at [222, 78] on button "Repeats" at bounding box center [222, 76] width 61 height 16
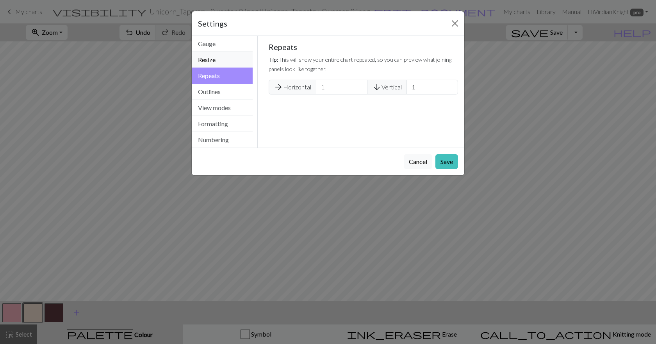
click at [214, 62] on button "Resize" at bounding box center [222, 60] width 61 height 16
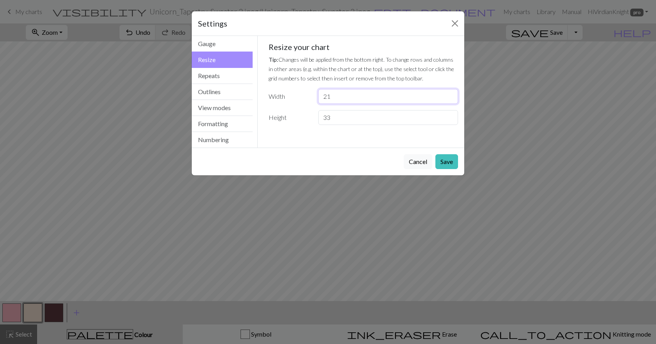
click at [339, 98] on input "21" at bounding box center [388, 96] width 140 height 15
type input "26"
click at [454, 159] on button "Save" at bounding box center [446, 161] width 23 height 15
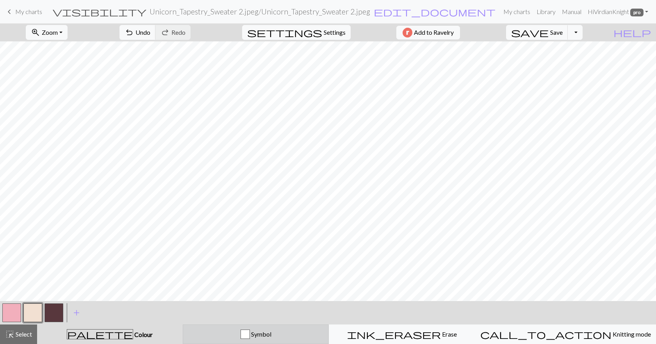
click at [239, 331] on div "Symbol" at bounding box center [256, 334] width 136 height 9
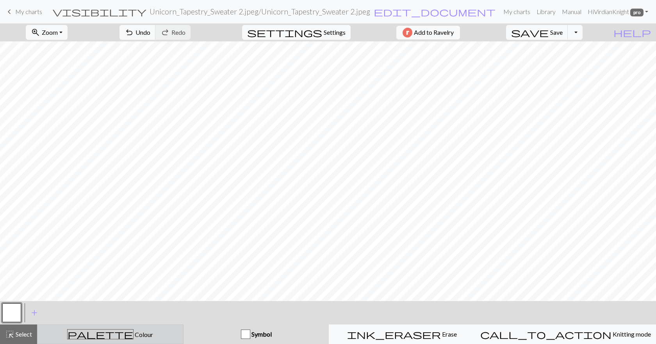
click at [134, 335] on span "Colour" at bounding box center [144, 334] width 20 height 7
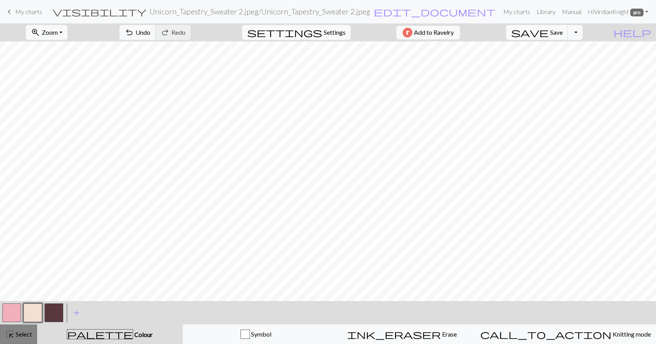
click at [13, 328] on button "highlight_alt Select Select" at bounding box center [18, 334] width 37 height 20
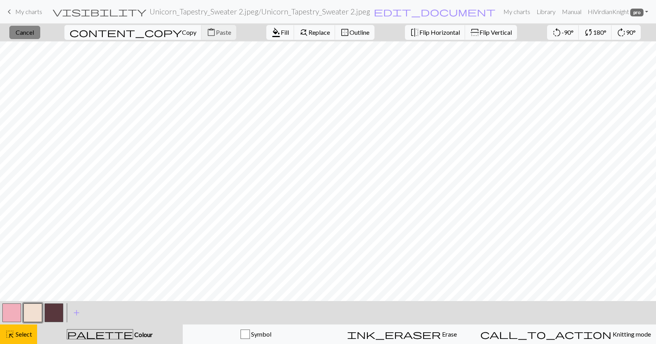
click at [34, 36] on span "Cancel" at bounding box center [25, 31] width 18 height 7
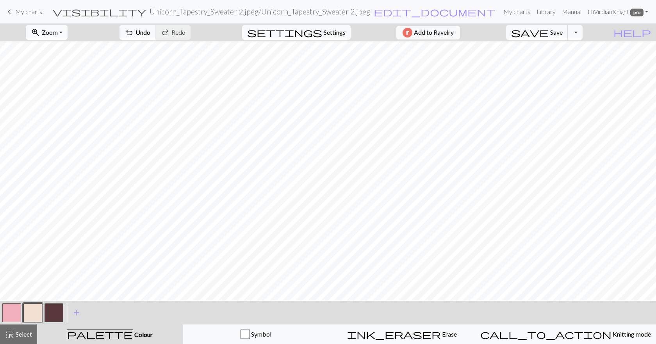
click at [58, 31] on span "Zoom" at bounding box center [50, 31] width 16 height 7
click at [57, 49] on button "Fit all" at bounding box center [57, 49] width 62 height 12
click at [30, 331] on span "Select" at bounding box center [23, 333] width 18 height 7
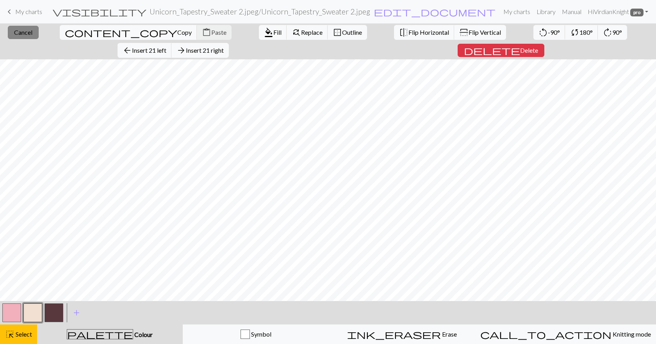
click at [14, 29] on span "Cancel" at bounding box center [23, 31] width 18 height 7
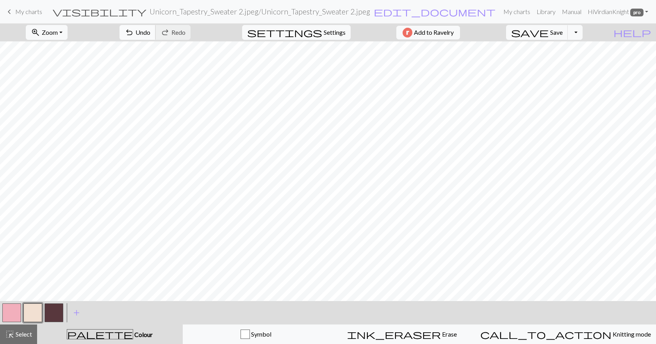
click at [150, 30] on span "Undo" at bounding box center [142, 31] width 15 height 7
click at [27, 333] on span "Select" at bounding box center [23, 333] width 18 height 7
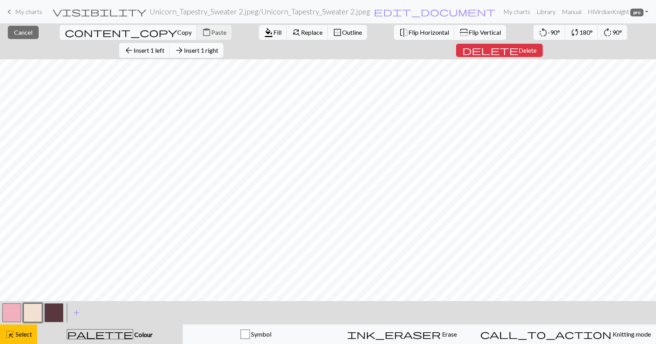
click at [218, 46] on span "Insert 1 right" at bounding box center [201, 49] width 34 height 7
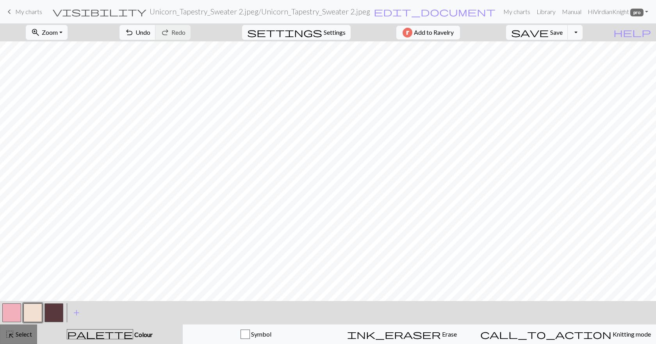
click at [29, 333] on span "Select" at bounding box center [23, 333] width 18 height 7
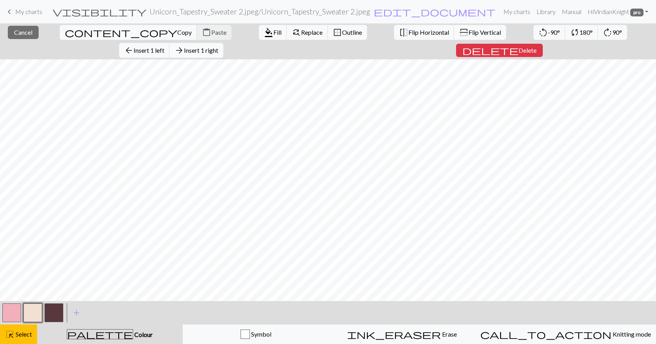
click at [218, 46] on span "Insert 1 right" at bounding box center [201, 49] width 34 height 7
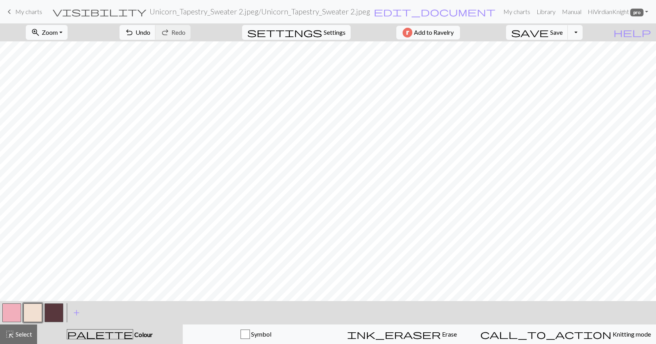
click at [7, 312] on button "button" at bounding box center [11, 312] width 19 height 19
click at [156, 34] on button "undo Undo Undo" at bounding box center [137, 32] width 36 height 15
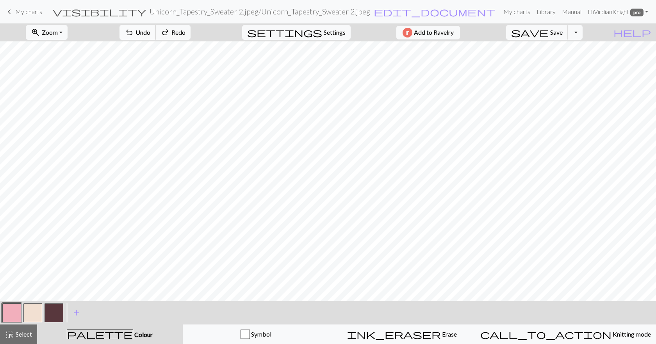
click at [156, 34] on button "undo Undo Undo" at bounding box center [137, 32] width 36 height 15
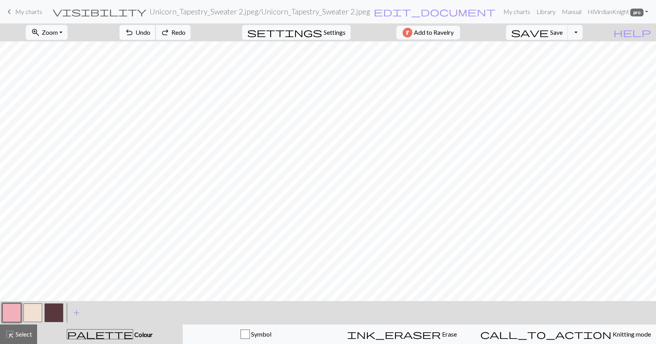
click at [156, 34] on button "undo Undo Undo" at bounding box center [137, 32] width 36 height 15
